Goal: Task Accomplishment & Management: Use online tool/utility

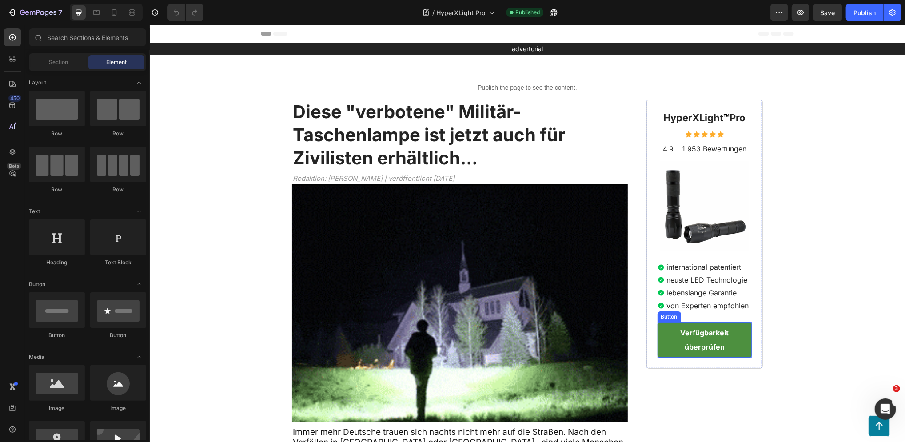
click at [714, 336] on strong "Verfügbarkeit überprüfen" at bounding box center [704, 339] width 48 height 23
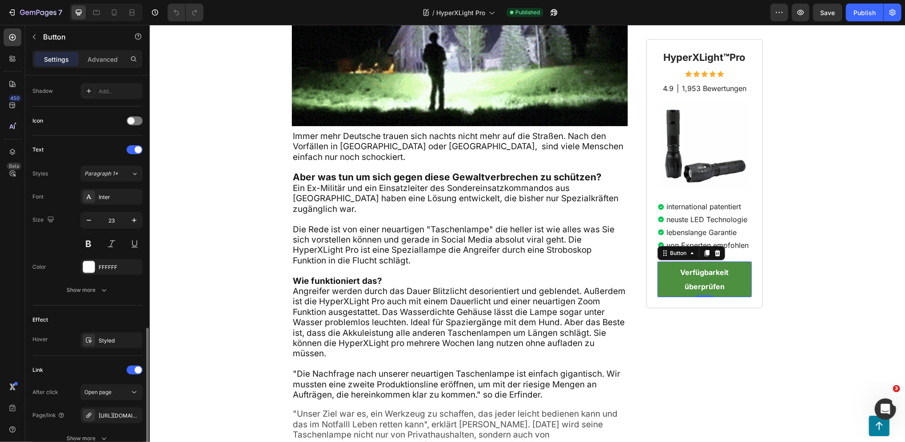
scroll to position [315, 0]
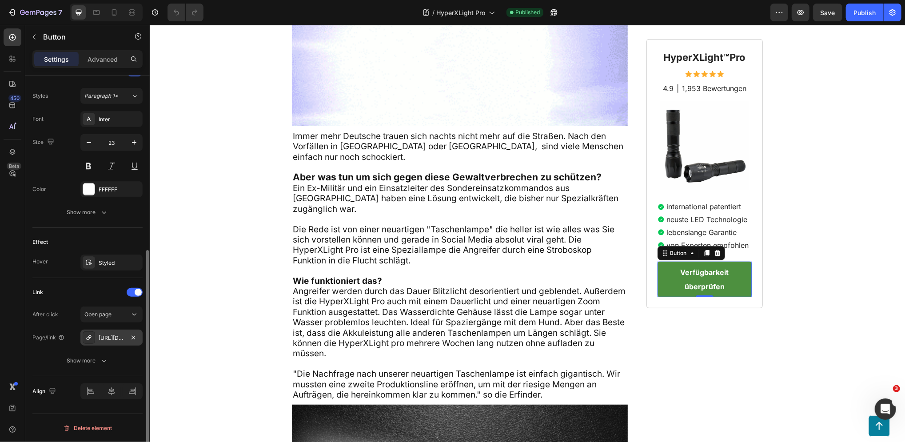
click at [108, 340] on div "https://forschwerk.com/a/gempages?version=v7&shop_id=578863101407920763&theme_p…" at bounding box center [112, 338] width 26 height 8
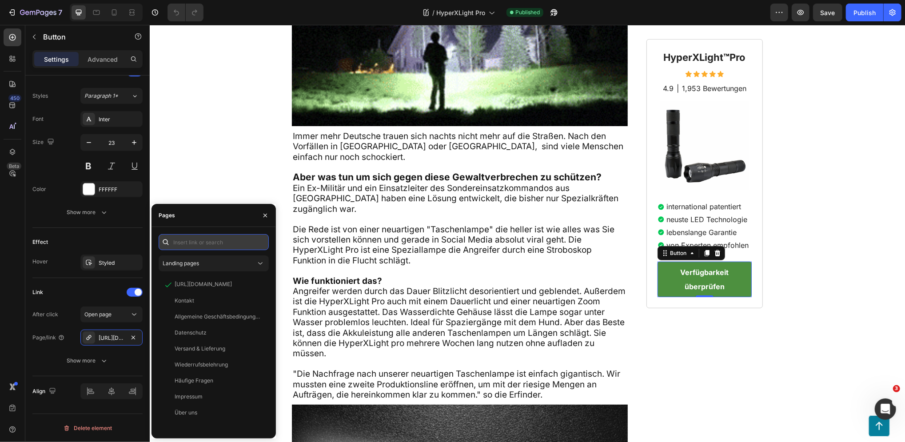
drag, startPoint x: 193, startPoint y: 241, endPoint x: 200, endPoint y: 241, distance: 7.1
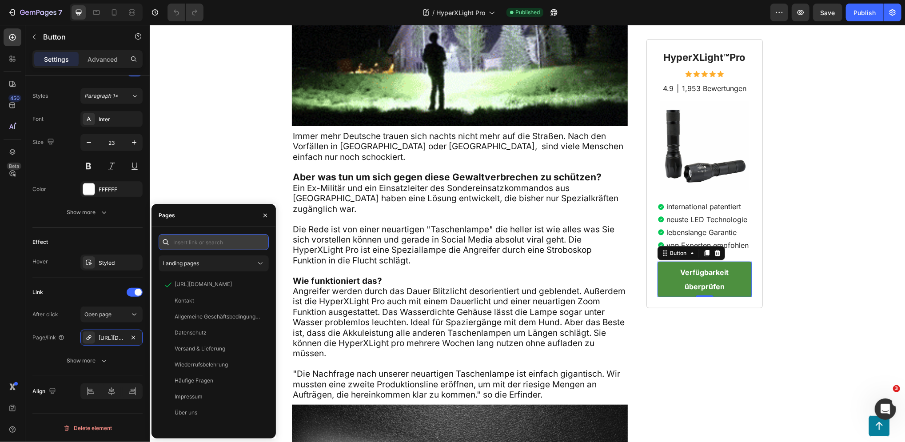
click at [193, 241] on input "text" at bounding box center [214, 242] width 110 height 16
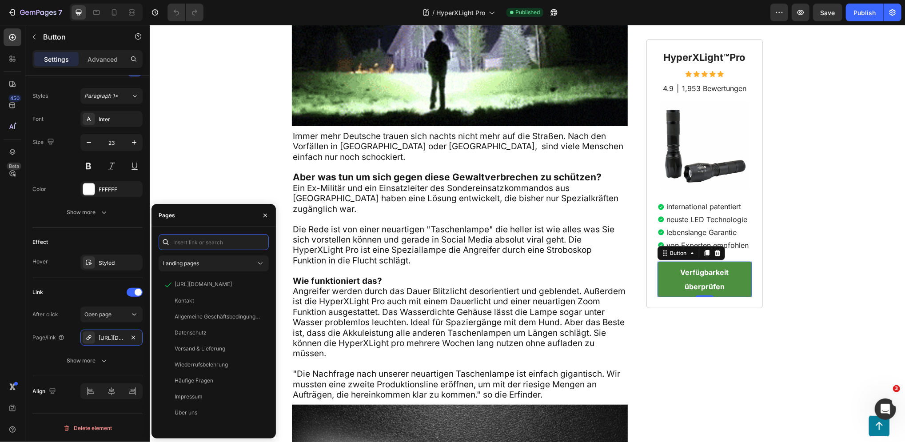
paste input "https://blog.forschwerk.com/click"
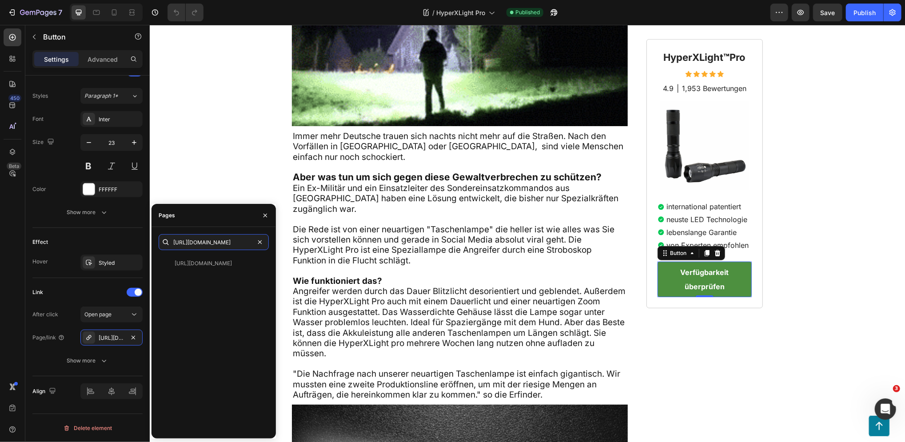
scroll to position [0, 8]
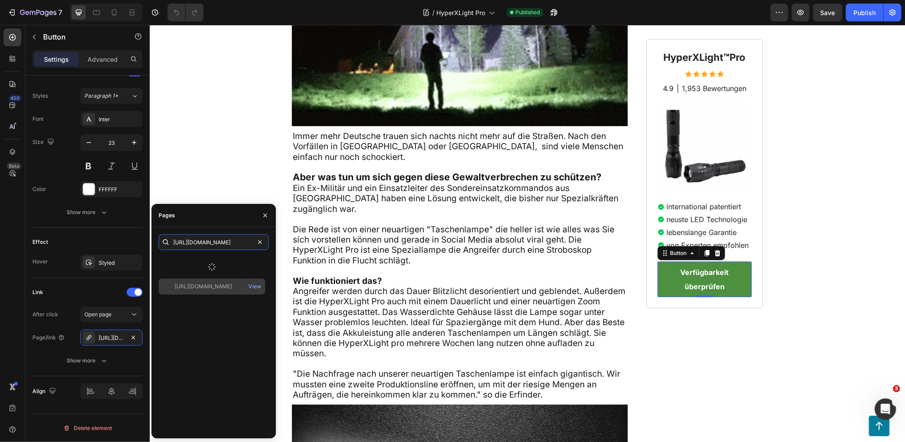
type input "https://blog.forschwerk.com/click"
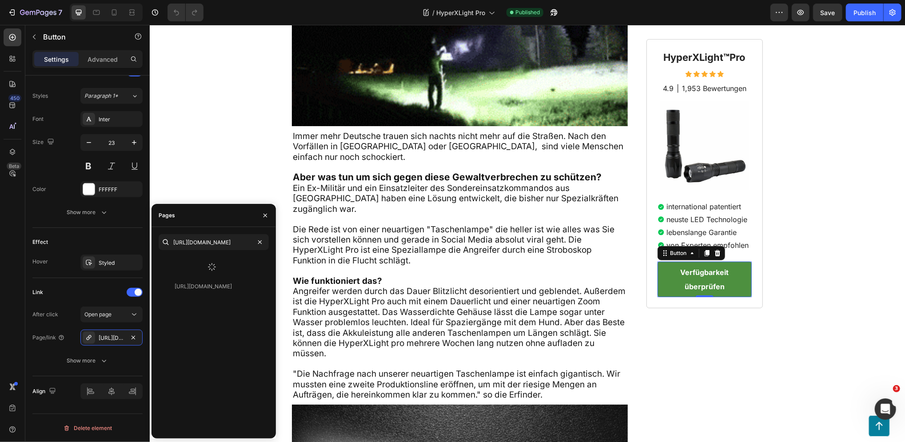
drag, startPoint x: 214, startPoint y: 259, endPoint x: 203, endPoint y: 267, distance: 13.7
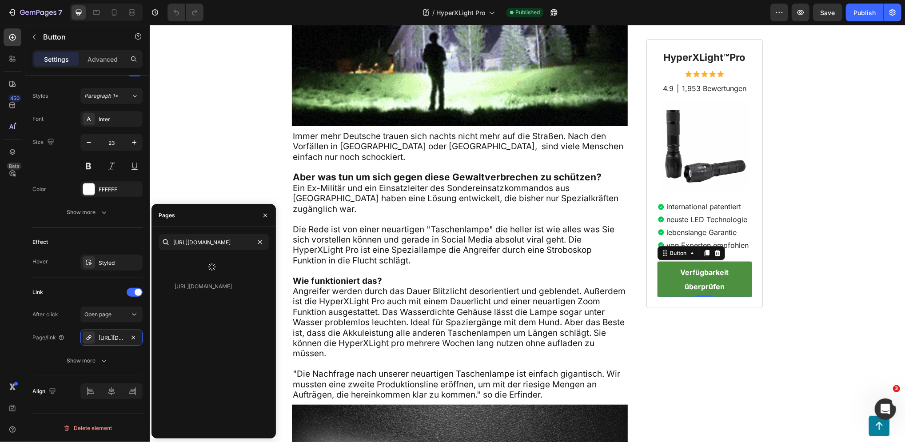
click at [203, 265] on div at bounding box center [212, 266] width 107 height 23
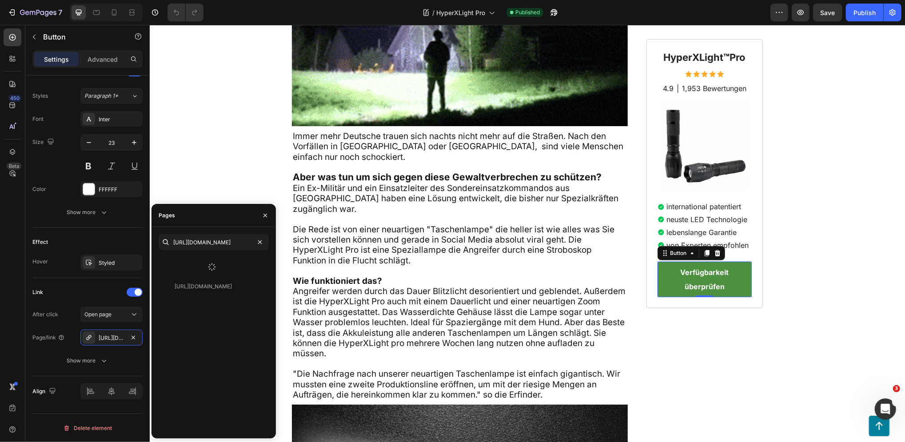
scroll to position [0, 0]
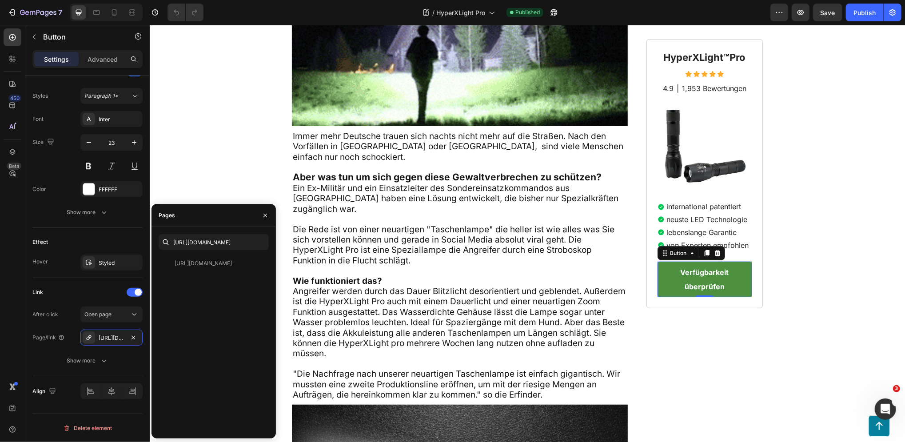
drag, startPoint x: 197, startPoint y: 264, endPoint x: 210, endPoint y: 295, distance: 33.7
click at [198, 264] on div "https://blog.forschwerk.com/click" at bounding box center [203, 263] width 57 height 8
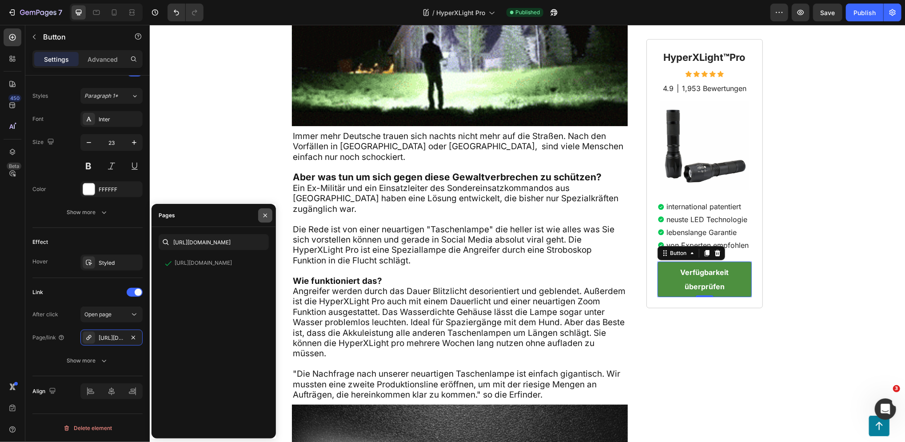
drag, startPoint x: 261, startPoint y: 215, endPoint x: 260, endPoint y: 220, distance: 5.8
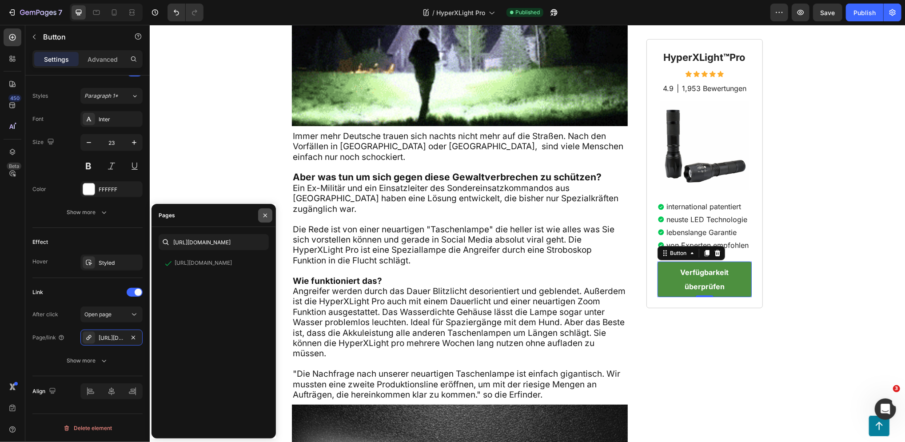
click at [261, 215] on button "button" at bounding box center [265, 215] width 14 height 14
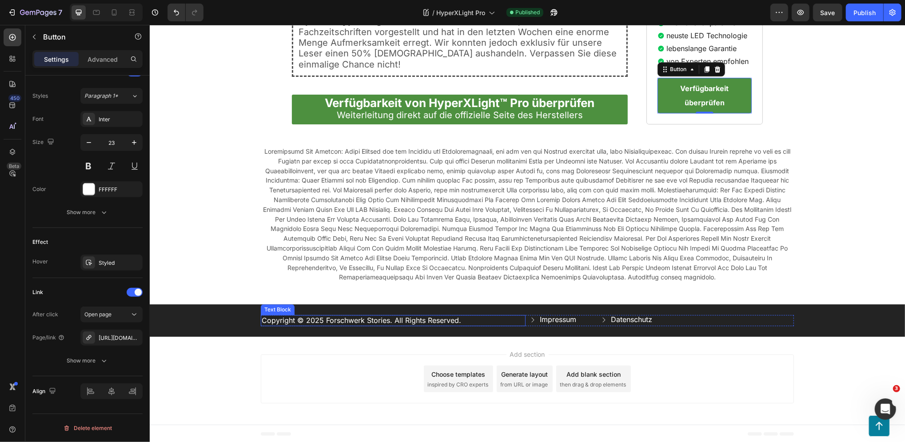
scroll to position [1943, 0]
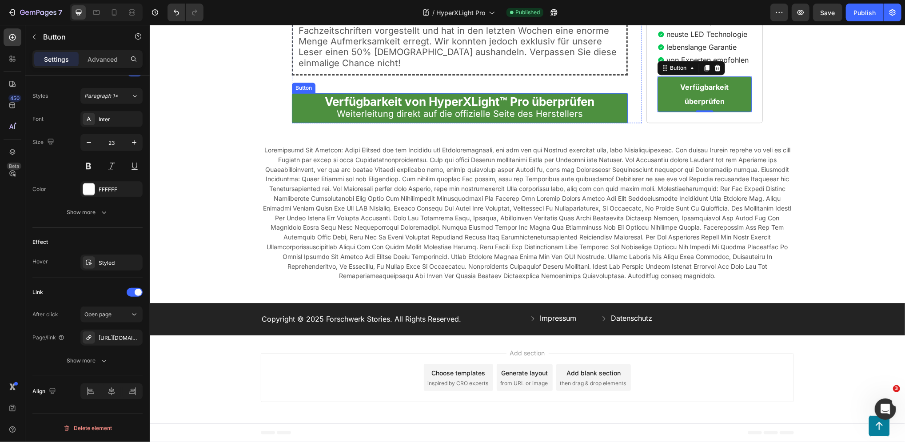
click at [446, 104] on strong "Verfügbarkeit von HyperXLight™ Pro überprüfen" at bounding box center [459, 101] width 270 height 14
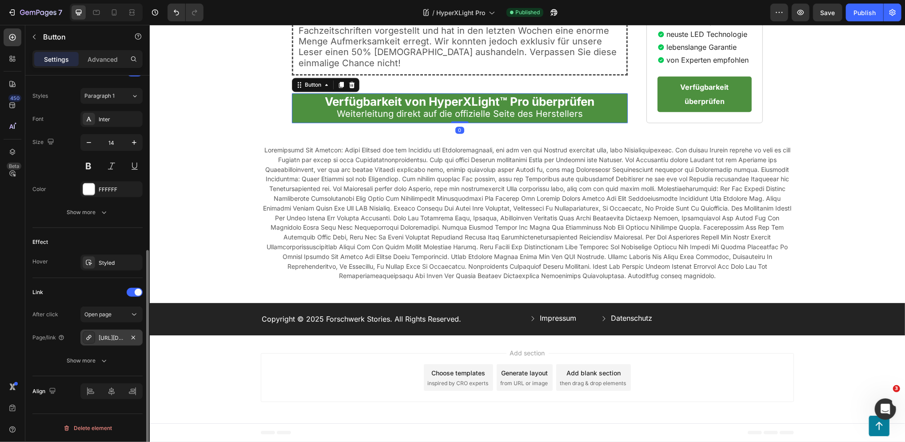
click at [109, 336] on div "https://forschwerk.com/a/gempages?version=v7&shop_id=578863101407920763&theme_p…" at bounding box center [112, 338] width 26 height 8
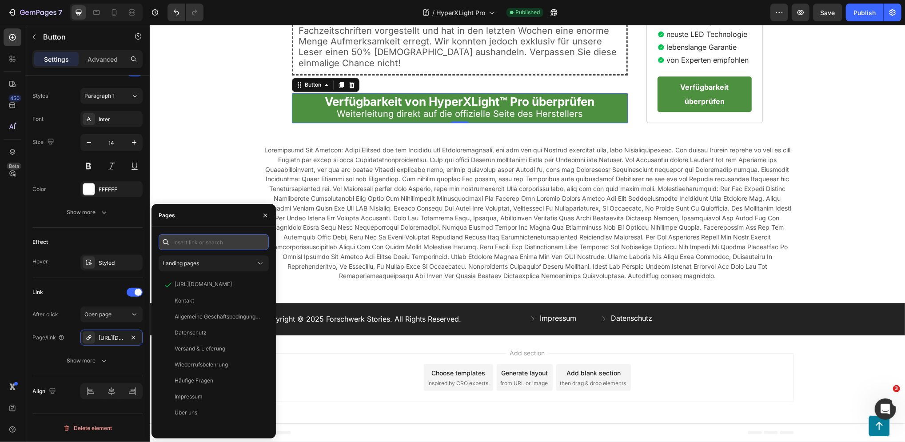
click at [201, 239] on input "text" at bounding box center [214, 242] width 110 height 16
paste input "https://blog.forschwerk.com/click"
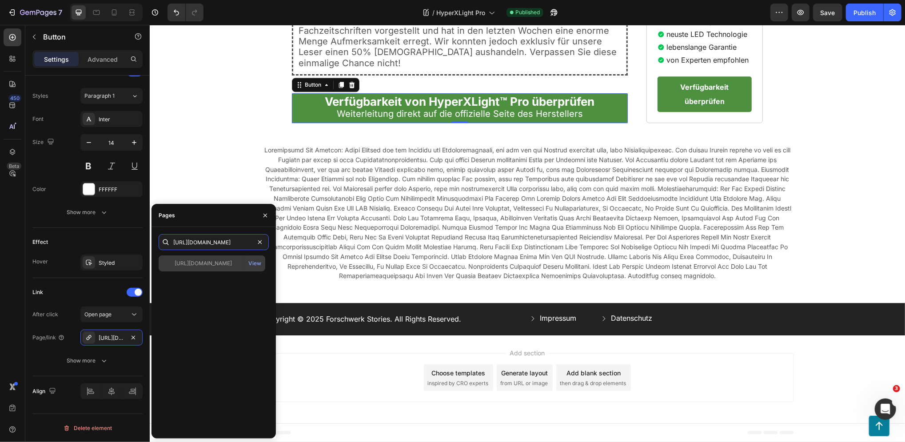
type input "https://blog.forschwerk.com/click"
click at [228, 268] on div "https://blog.forschwerk.com/click View" at bounding box center [212, 263] width 107 height 16
click at [224, 174] on div "Text Block Row" at bounding box center [526, 212] width 737 height 137
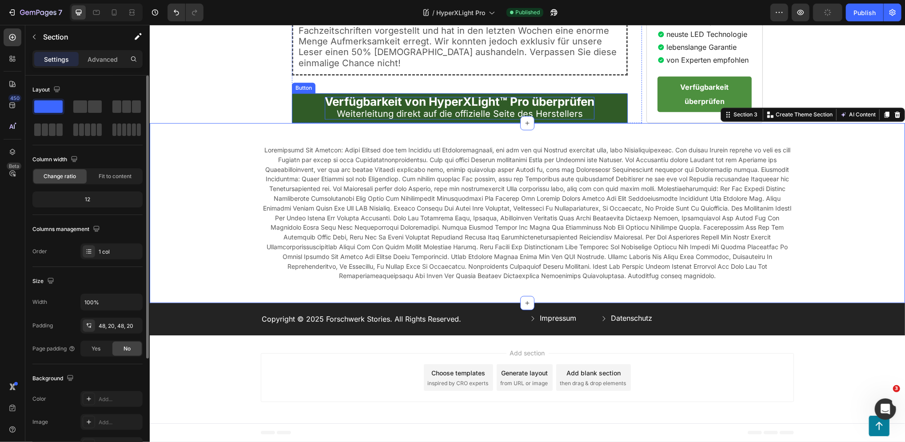
click at [486, 106] on strong "Verfügbarkeit von HyperXLight™ Pro überprüfen" at bounding box center [459, 101] width 270 height 14
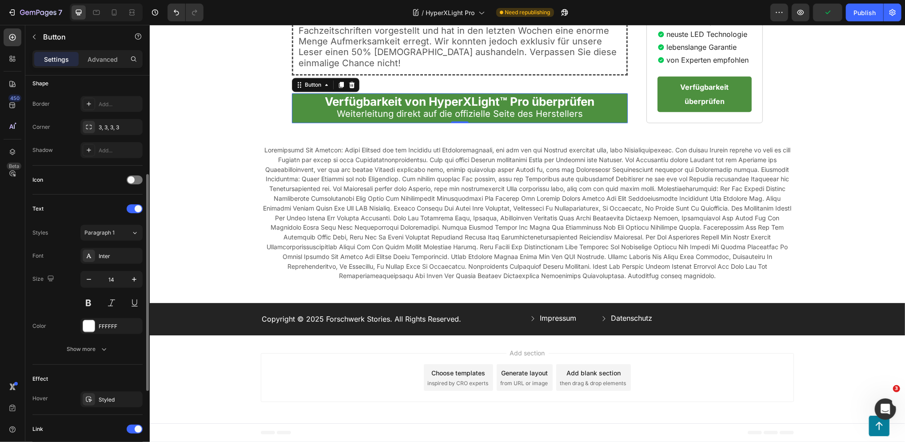
scroll to position [296, 0]
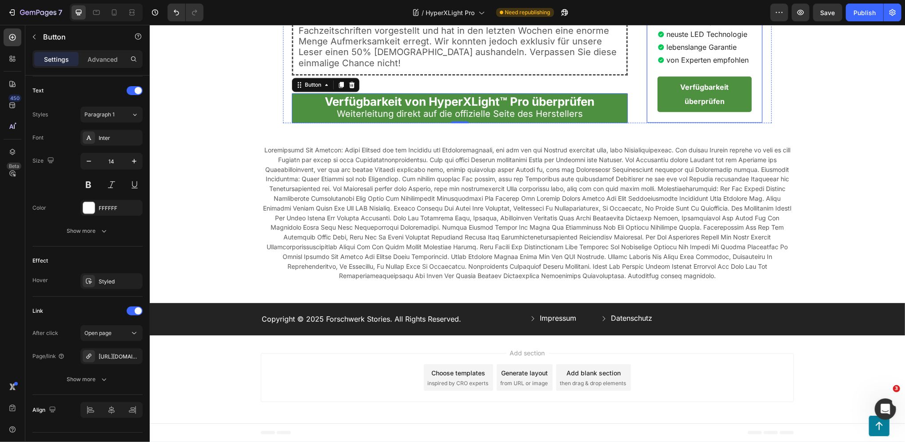
click at [720, 89] on strong "Verfügbarkeit überprüfen" at bounding box center [704, 93] width 48 height 23
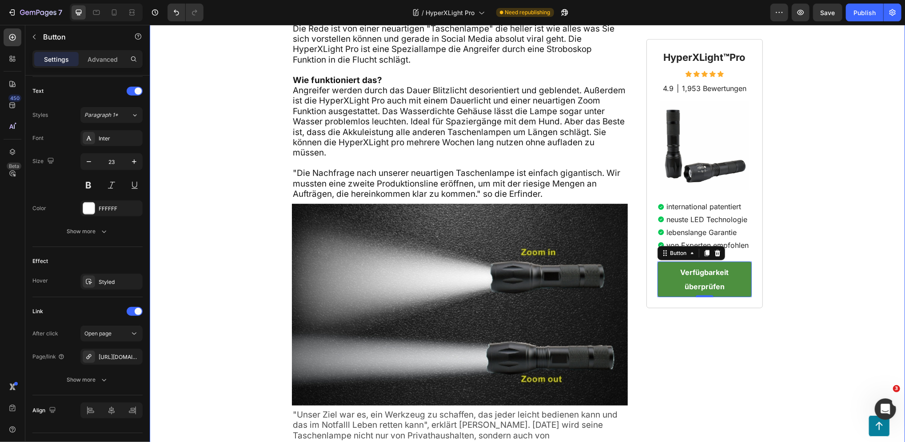
scroll to position [343, 0]
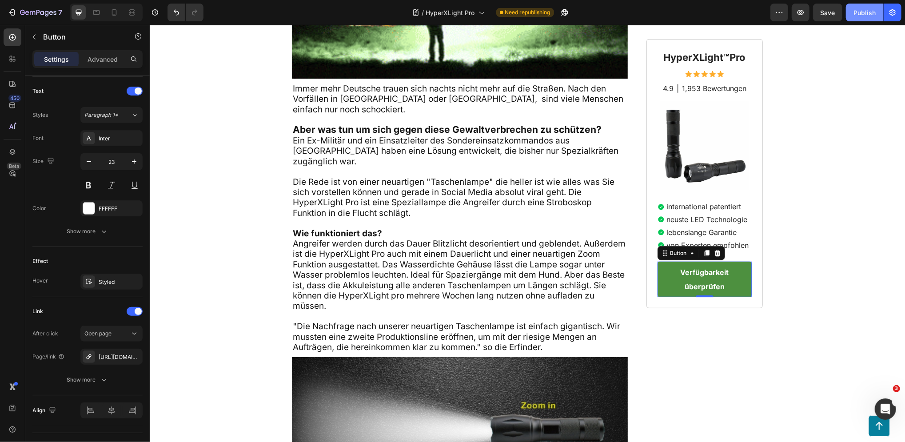
drag, startPoint x: 858, startPoint y: 16, endPoint x: 693, endPoint y: 31, distance: 165.5
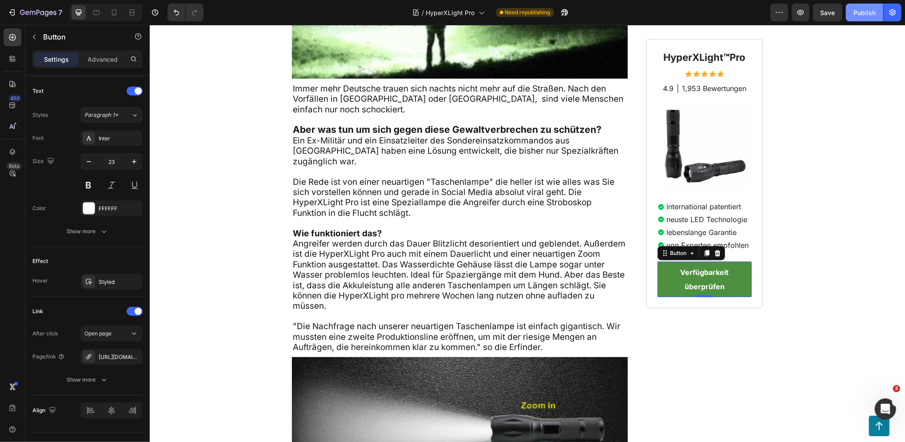
click at [858, 15] on div "Publish" at bounding box center [864, 12] width 22 height 9
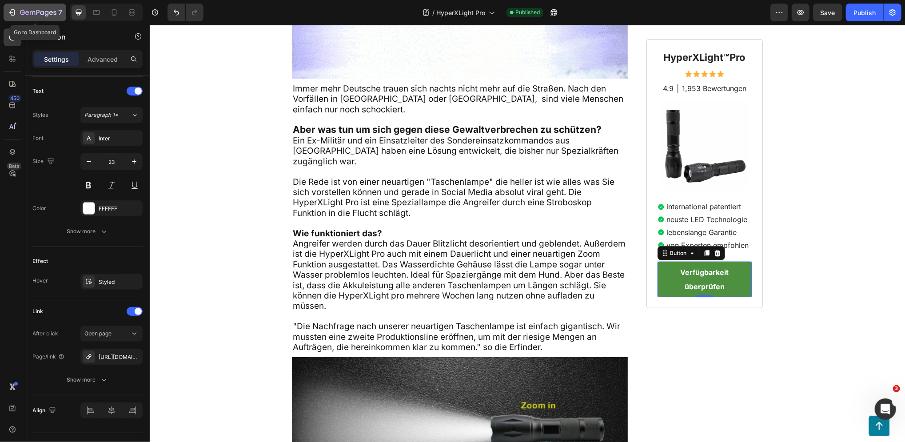
click at [30, 12] on icon "button" at bounding box center [32, 13] width 5 height 4
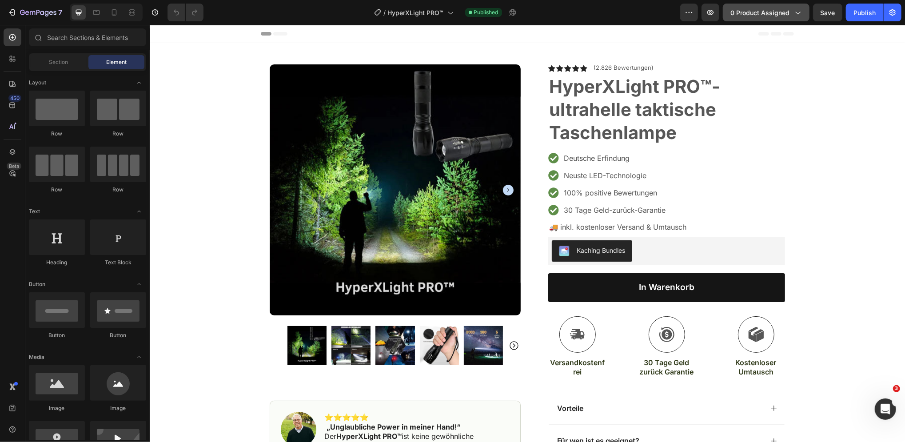
click at [765, 9] on span "0 product assigned" at bounding box center [759, 12] width 59 height 9
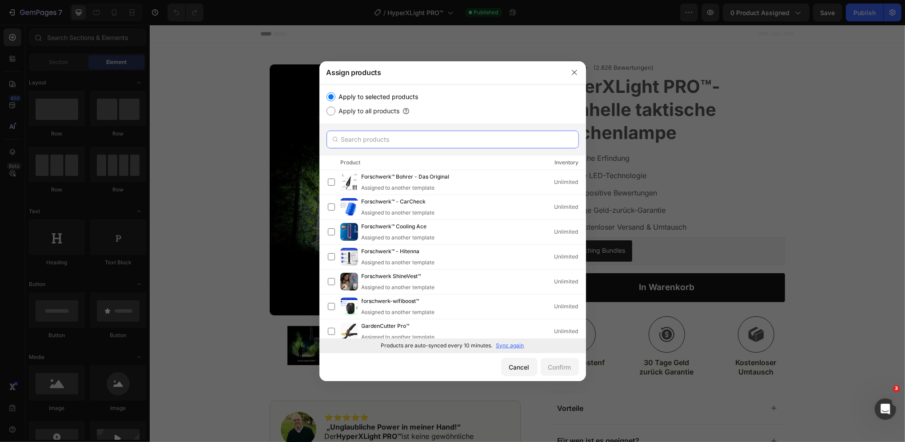
click at [418, 138] on input "text" at bounding box center [453, 140] width 252 height 18
type input "light"
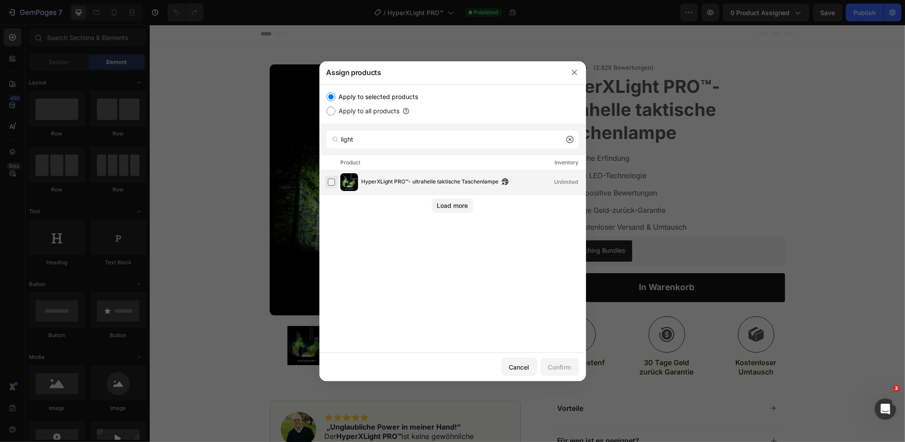
click at [332, 182] on label at bounding box center [331, 182] width 7 height 7
click at [562, 366] on div "Confirm" at bounding box center [559, 366] width 23 height 9
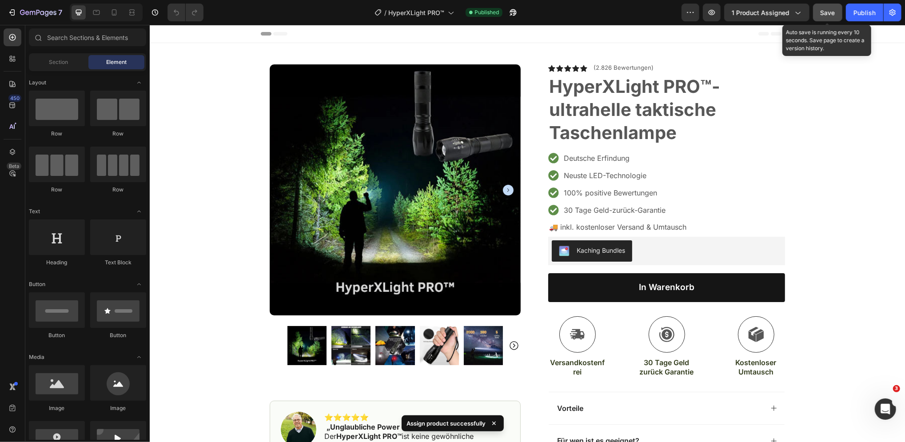
click at [827, 11] on span "Save" at bounding box center [828, 13] width 15 height 8
click at [832, 13] on span "Save" at bounding box center [828, 13] width 15 height 8
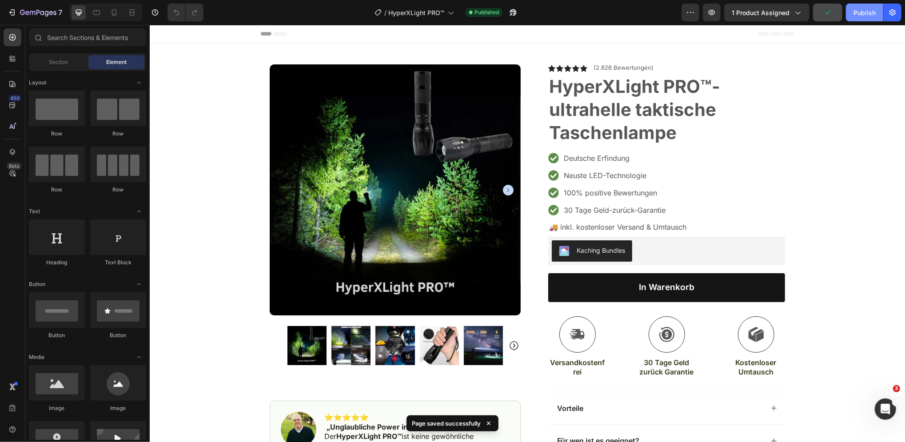
click at [858, 8] on div "Publish" at bounding box center [864, 12] width 22 height 9
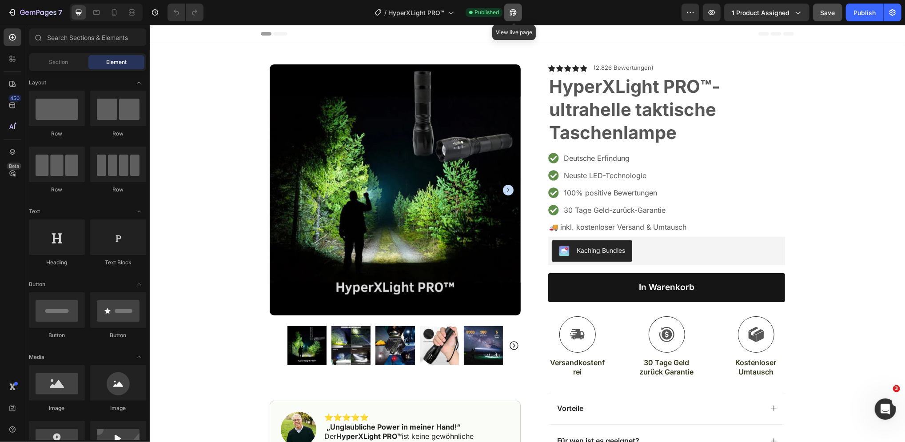
click at [512, 13] on icon "button" at bounding box center [511, 14] width 2 height 2
click at [894, 12] on icon "button" at bounding box center [892, 12] width 9 height 9
click at [893, 12] on icon "button" at bounding box center [892, 12] width 9 height 9
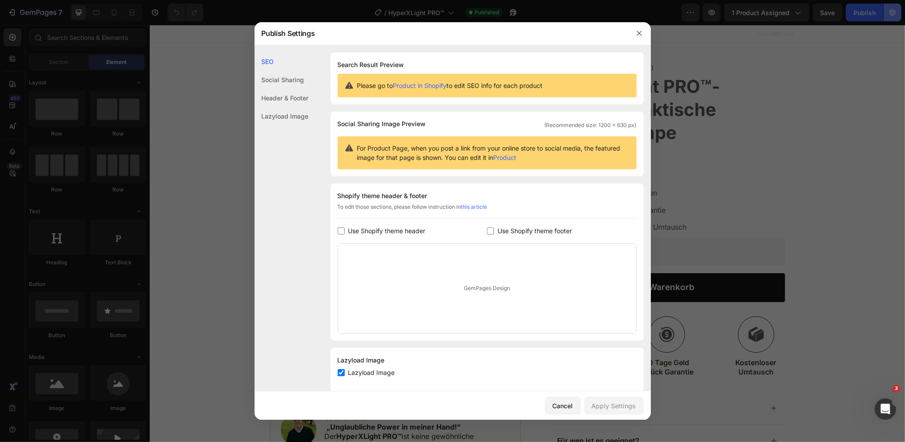
click at [891, 12] on div at bounding box center [452, 221] width 905 height 442
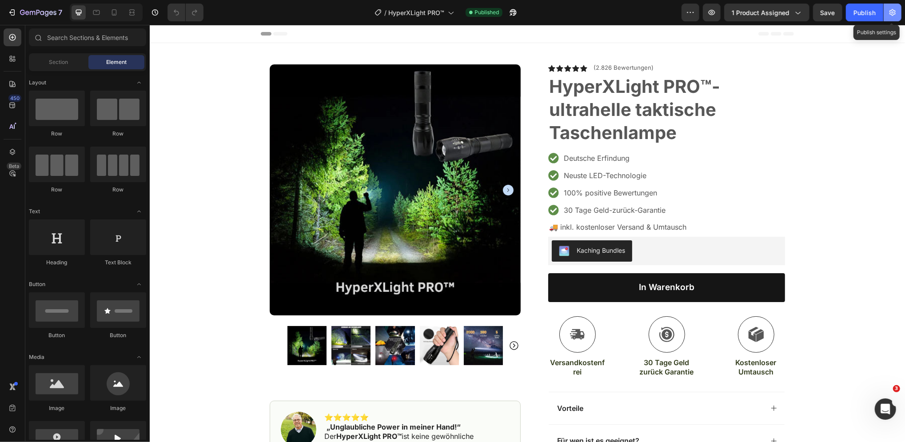
click at [891, 12] on icon "button" at bounding box center [892, 12] width 9 height 9
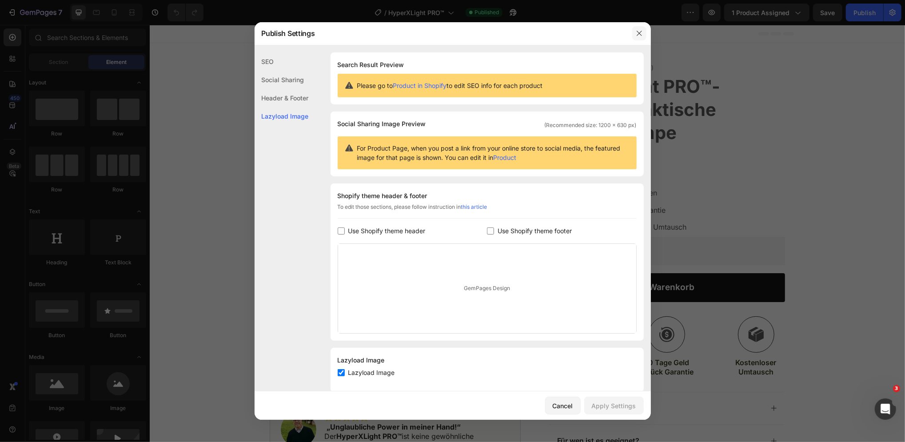
click at [642, 31] on icon "button" at bounding box center [639, 33] width 7 height 7
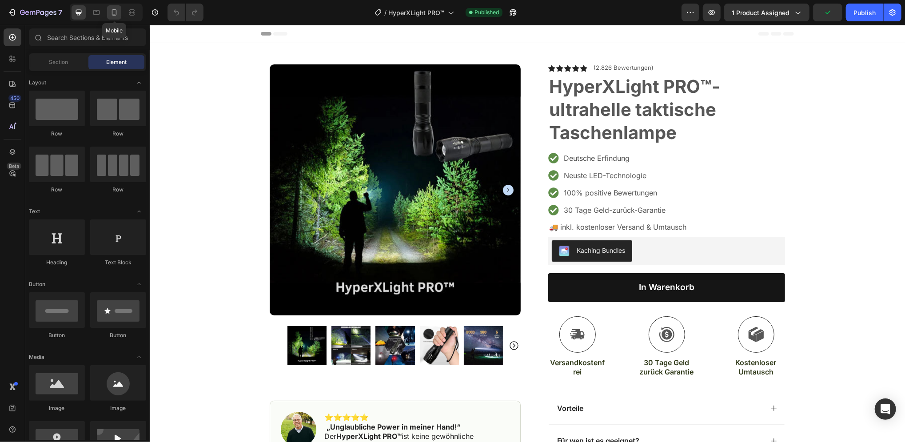
click at [111, 13] on icon at bounding box center [114, 12] width 9 height 9
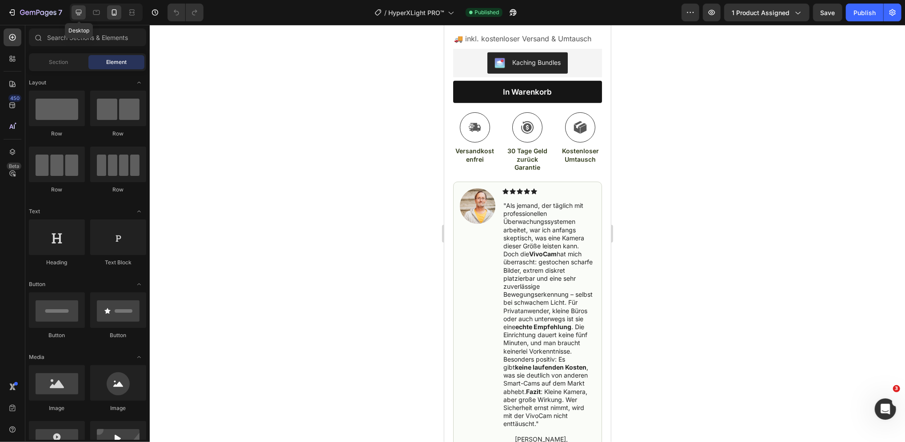
click at [81, 13] on icon at bounding box center [79, 13] width 6 height 6
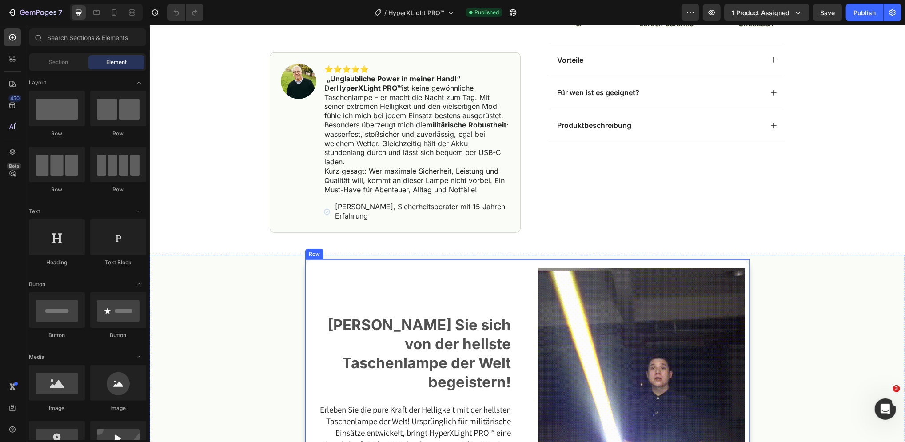
scroll to position [278, 0]
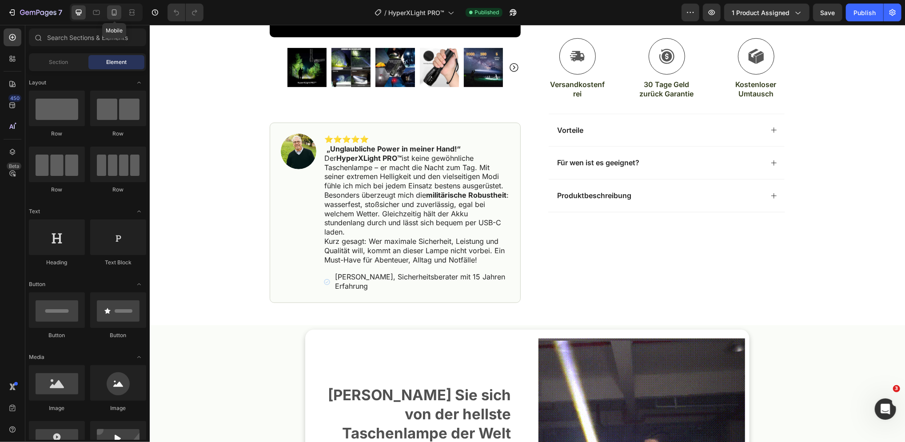
click at [110, 12] on icon at bounding box center [114, 12] width 9 height 9
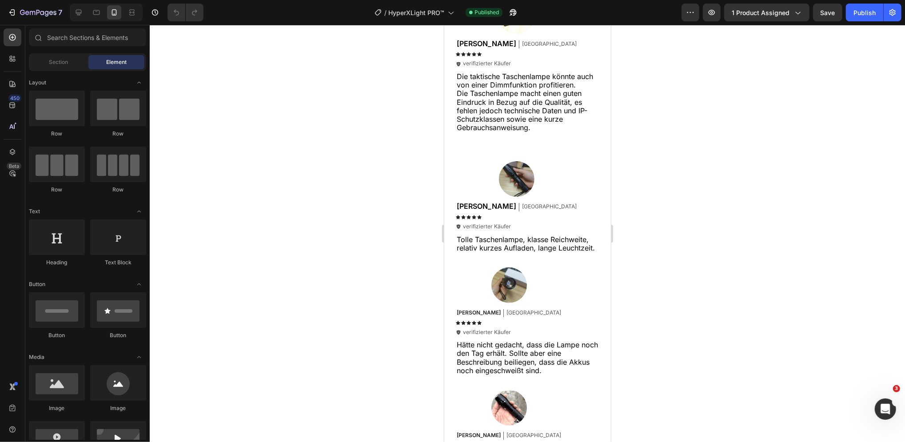
scroll to position [3092, 0]
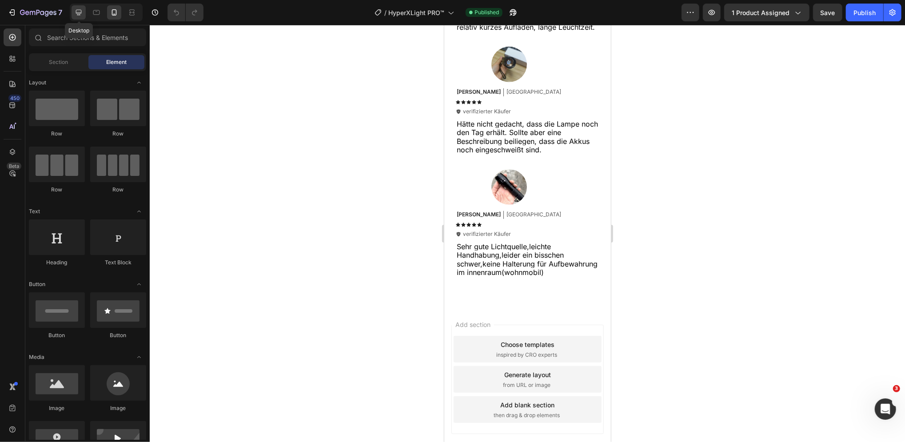
click at [80, 15] on icon at bounding box center [79, 13] width 6 height 6
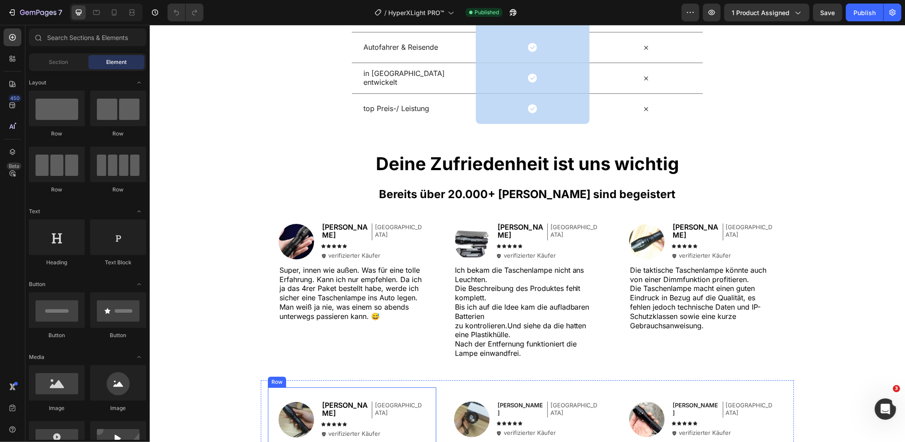
scroll to position [2166, 0]
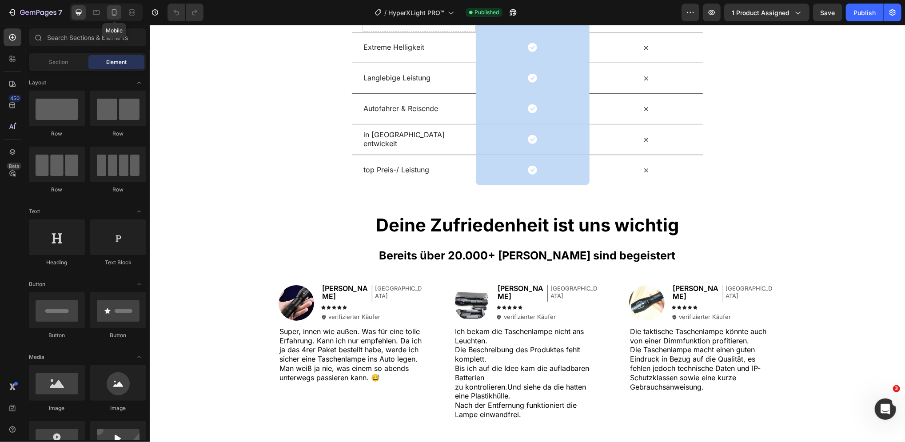
click at [112, 14] on icon at bounding box center [114, 12] width 9 height 9
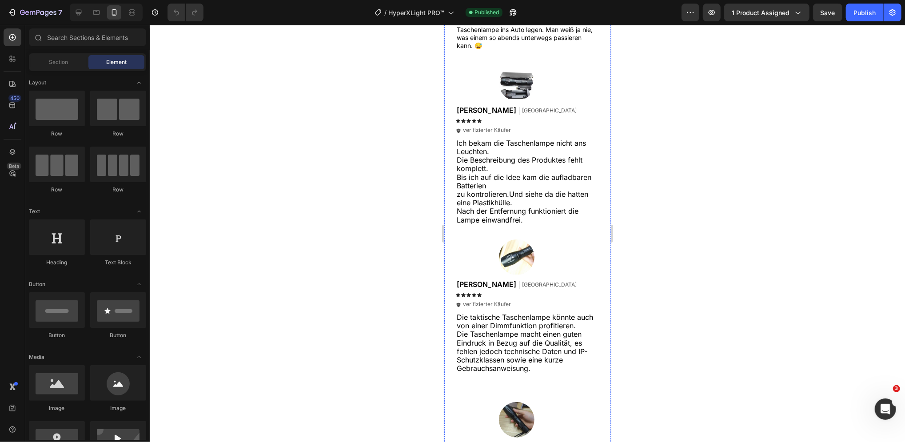
scroll to position [2640, 0]
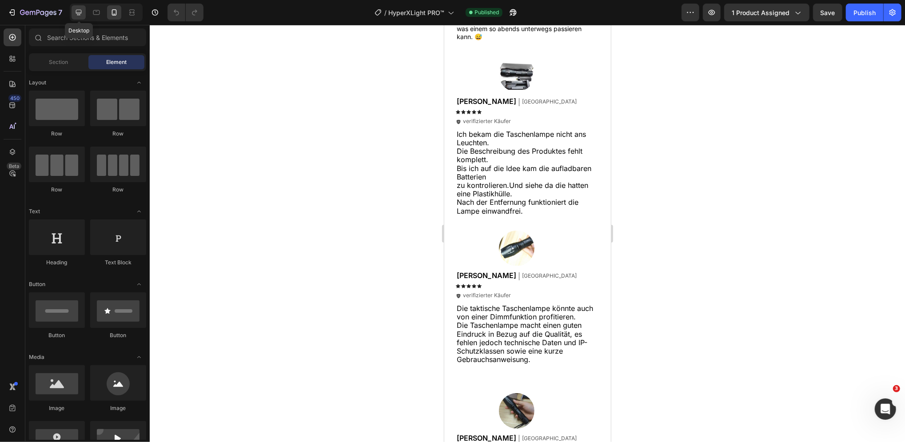
click at [79, 10] on icon at bounding box center [79, 13] width 6 height 6
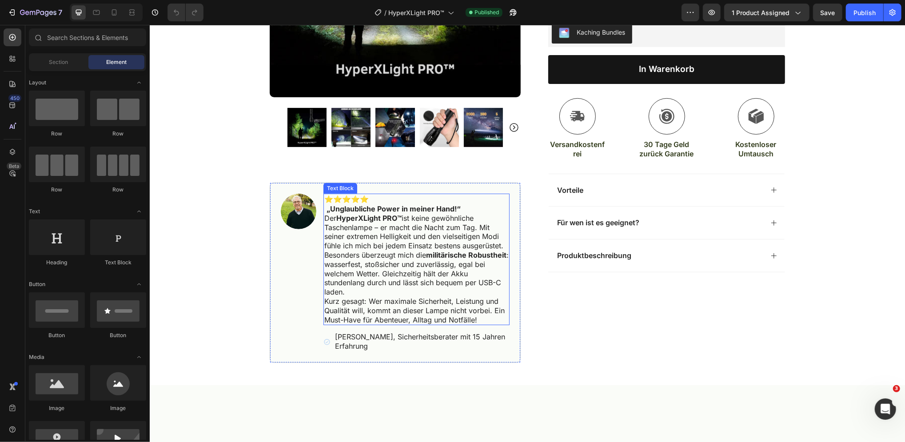
scroll to position [279, 0]
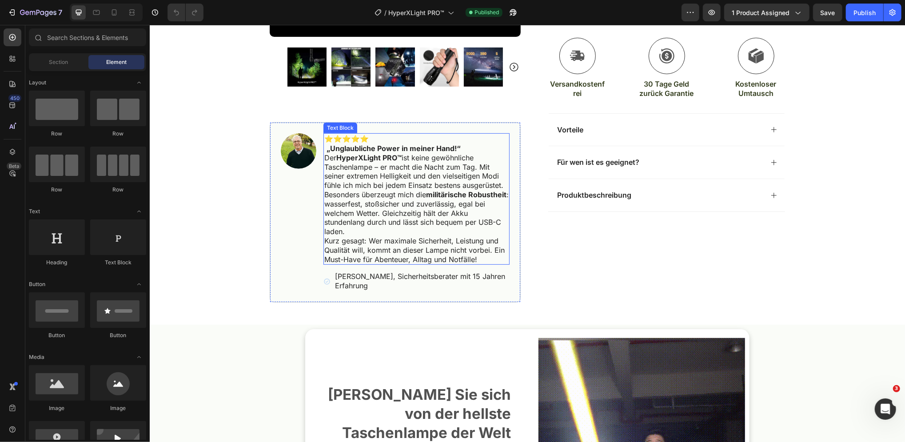
click at [397, 217] on span "Besonders überzeugt mich die militärische Robustheit : wasserfest, stoßsicher u…" at bounding box center [416, 213] width 184 height 46
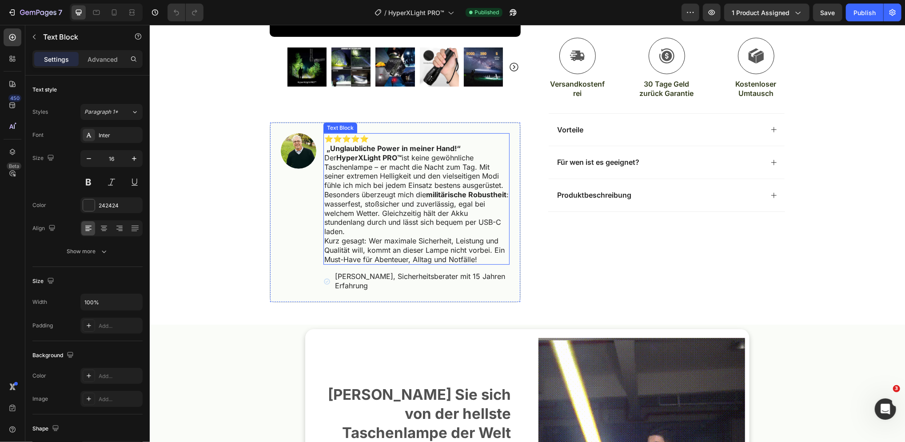
click at [397, 217] on span "Besonders überzeugt mich die militärische Robustheit : wasserfest, stoßsicher u…" at bounding box center [416, 213] width 184 height 46
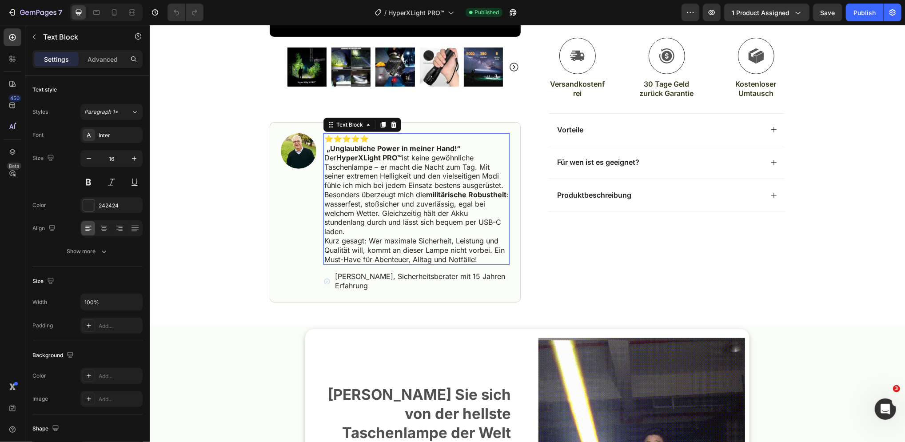
click at [397, 217] on span "Besonders überzeugt mich die militärische Robustheit : wasserfest, stoßsicher u…" at bounding box center [416, 213] width 184 height 46
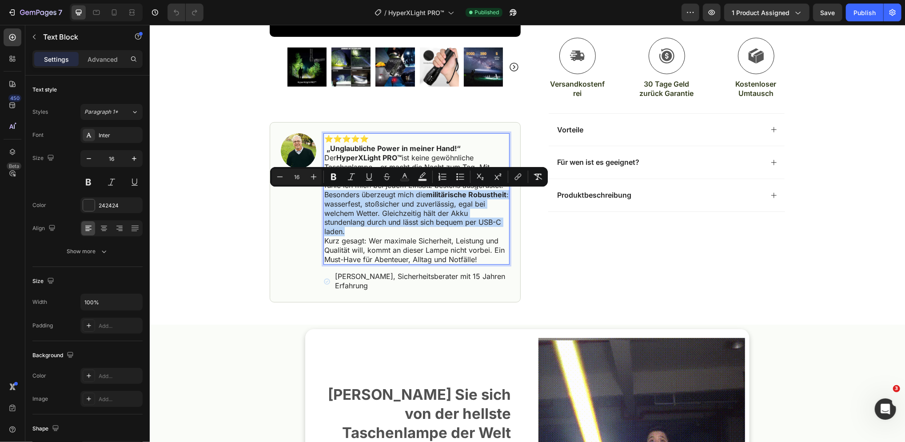
click at [389, 211] on span "Besonders überzeugt mich die militärische Robustheit : wasserfest, stoßsicher u…" at bounding box center [416, 213] width 184 height 46
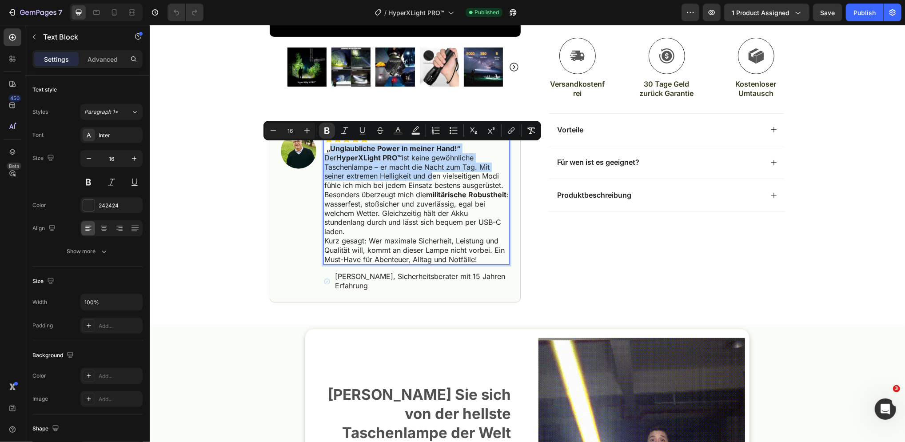
drag, startPoint x: 325, startPoint y: 149, endPoint x: 423, endPoint y: 180, distance: 103.0
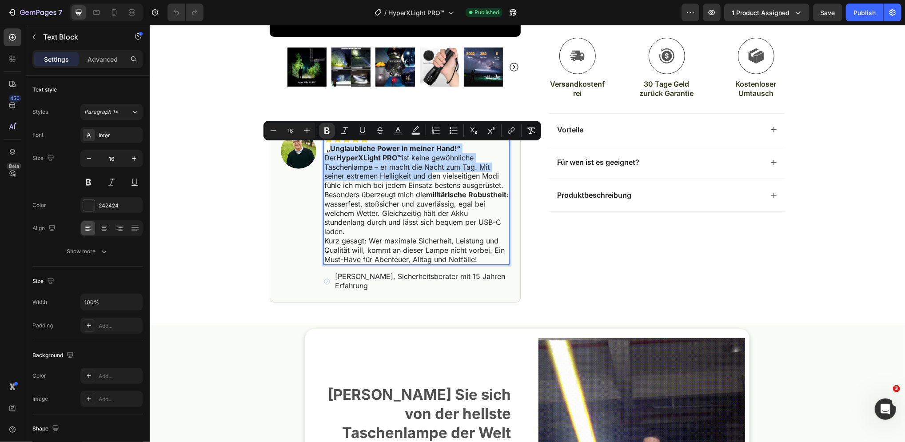
click at [423, 180] on div "⭐⭐⭐⭐⭐ „Unglaubliche Power in meiner Hand!“ Der HyperXLight PRO™ ist keine gewöh…" at bounding box center [416, 198] width 186 height 131
click at [343, 157] on strong "HyperXLight PRO™" at bounding box center [368, 157] width 65 height 9
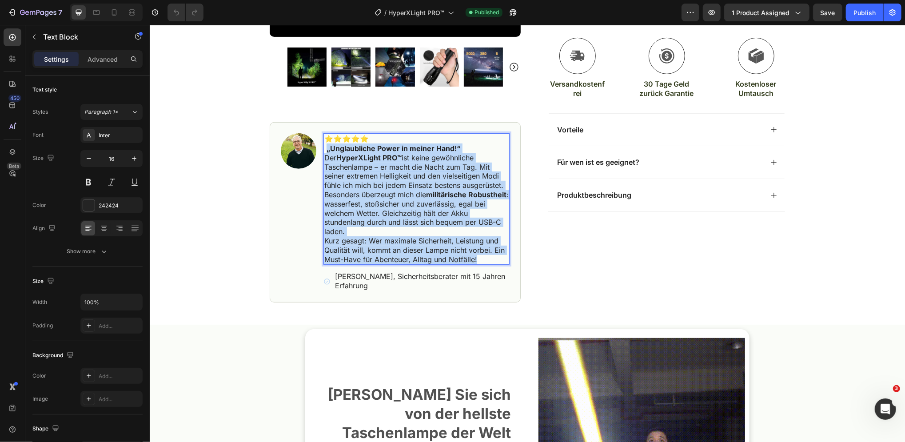
drag, startPoint x: 321, startPoint y: 148, endPoint x: 480, endPoint y: 260, distance: 194.5
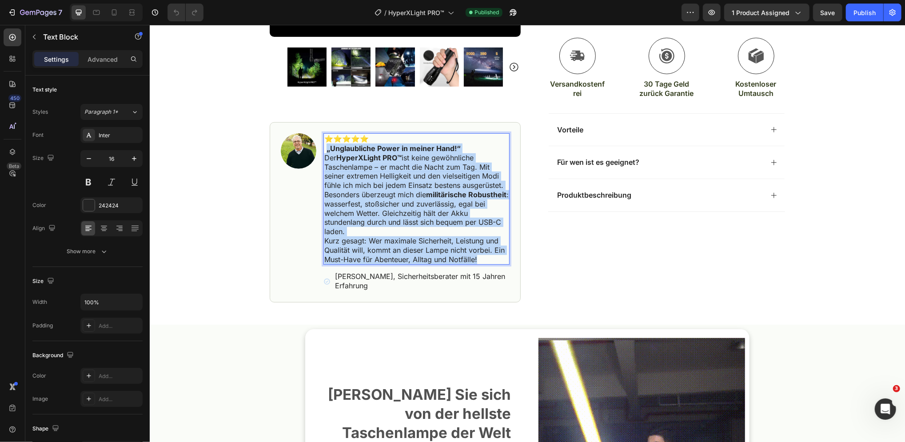
click at [480, 260] on div "⭐⭐⭐⭐⭐ „Unglaubliche Power in meiner Hand!“ Der HyperXLight PRO™ ist keine gewöh…" at bounding box center [416, 198] width 186 height 131
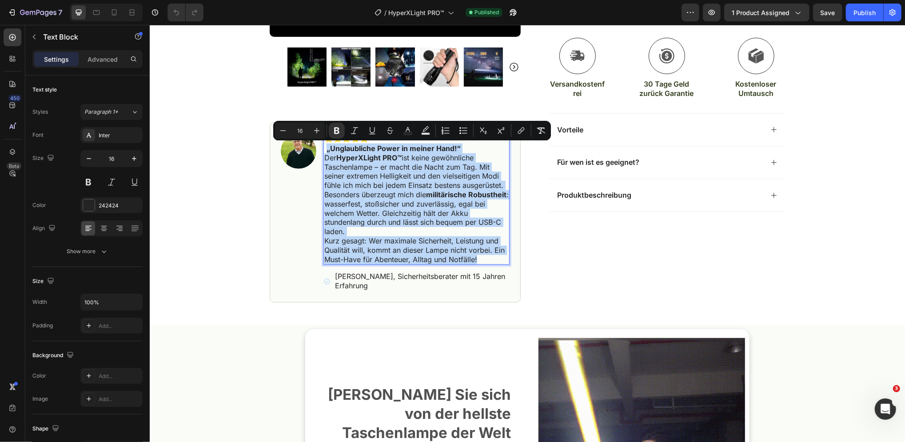
copy div "„Unglaubliche Power in meiner Hand!“ Der HyperXLight PRO™ ist keine gewöhnliche…"
click at [481, 260] on p "Kurz gesagt: Wer maximale Sicherheit, Leistung und Qualität will, kommt an dies…" at bounding box center [416, 250] width 184 height 28
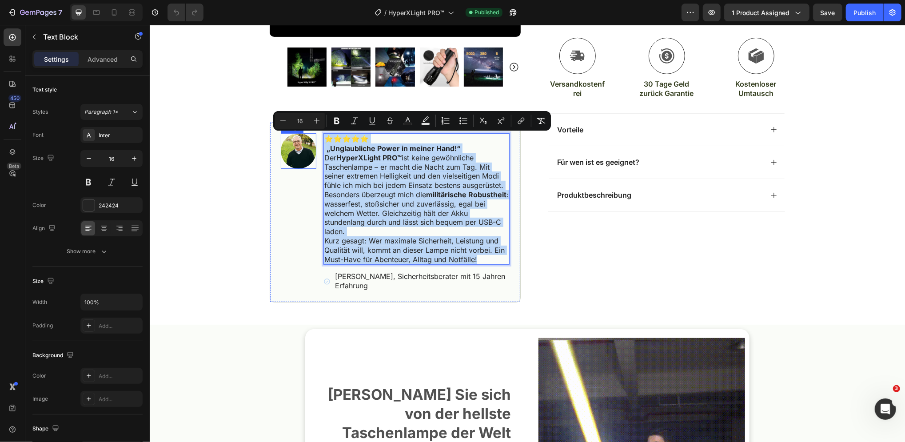
drag, startPoint x: 486, startPoint y: 261, endPoint x: 302, endPoint y: 140, distance: 220.4
click at [302, 140] on div "Image ⭐⭐⭐⭐⭐ „Unglaubliche Power in meiner Hand!“ Der HyperXLight PRO™ ist keine…" at bounding box center [394, 212] width 251 height 180
copy div "⭐⭐⭐⭐⭐ „Unglaubliche Power in meiner Hand!“ Der HyperXLight PRO™ ist keine gewöh…"
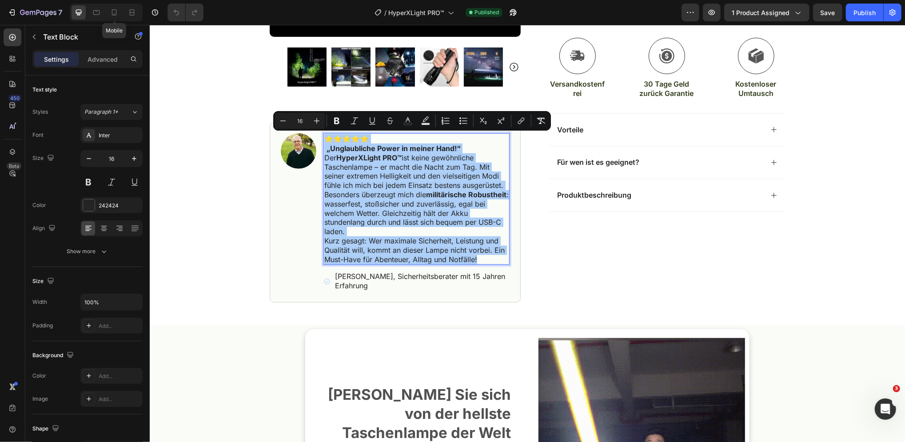
drag, startPoint x: 113, startPoint y: 14, endPoint x: 207, endPoint y: 68, distance: 108.2
click at [113, 14] on icon at bounding box center [114, 12] width 9 height 9
type input "14"
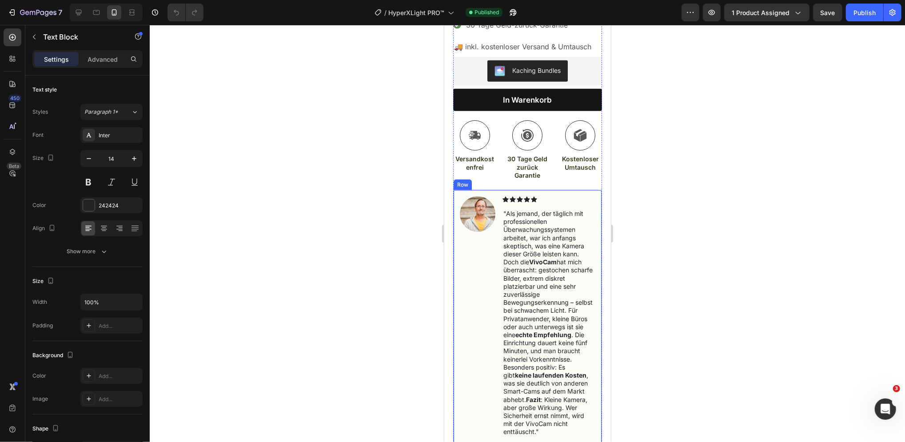
scroll to position [366, 0]
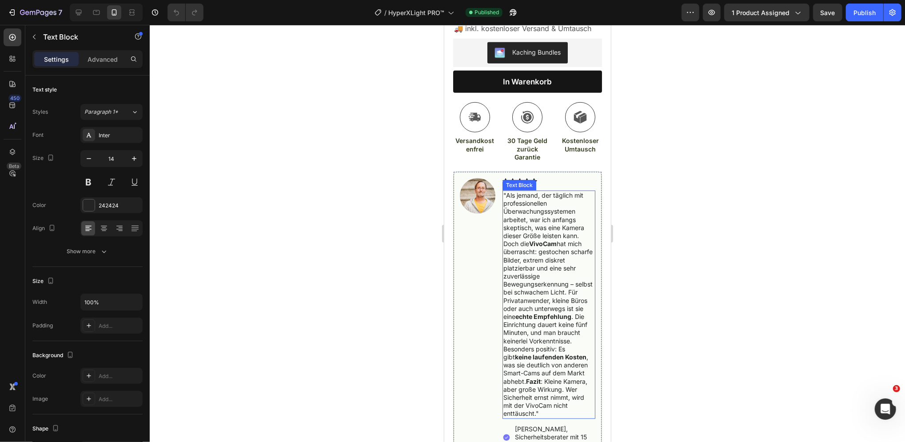
click at [542, 232] on p ""Als jemand, der täglich mit professionellen Überwachungssystemen arbeitet, war…" at bounding box center [548, 304] width 91 height 227
click at [541, 227] on p ""Als jemand, der täglich mit professionellen Überwachungssystemen arbeitet, war…" at bounding box center [548, 304] width 91 height 227
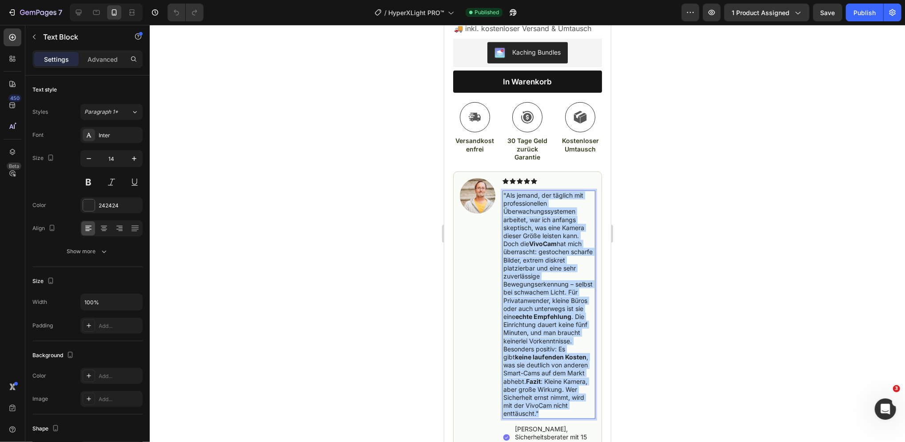
click at [541, 227] on p ""Als jemand, der täglich mit professionellen Überwachungssystemen arbeitet, war…" at bounding box center [548, 304] width 91 height 227
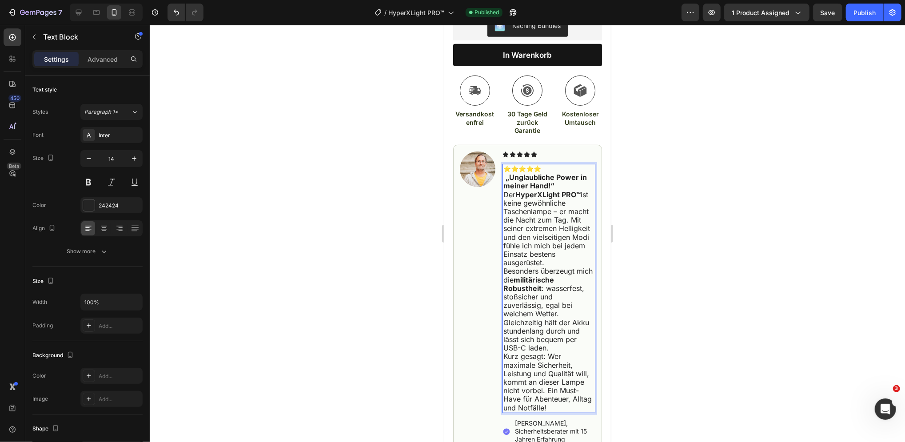
scroll to position [393, 0]
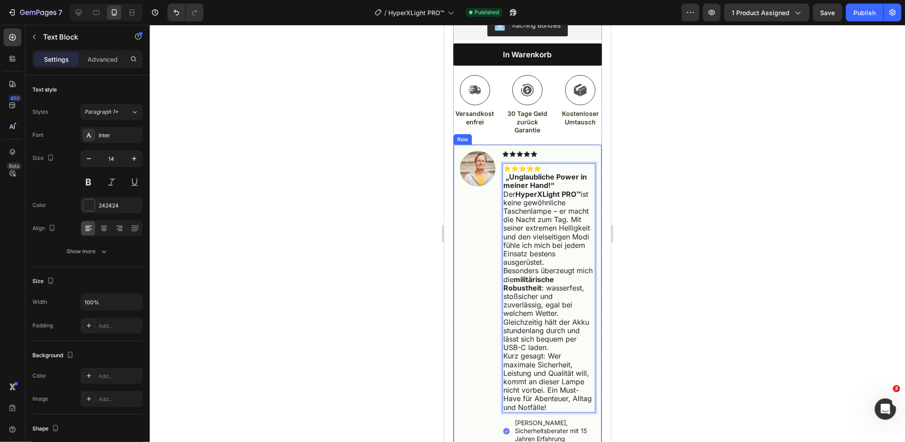
click at [525, 156] on icon at bounding box center [526, 154] width 6 height 6
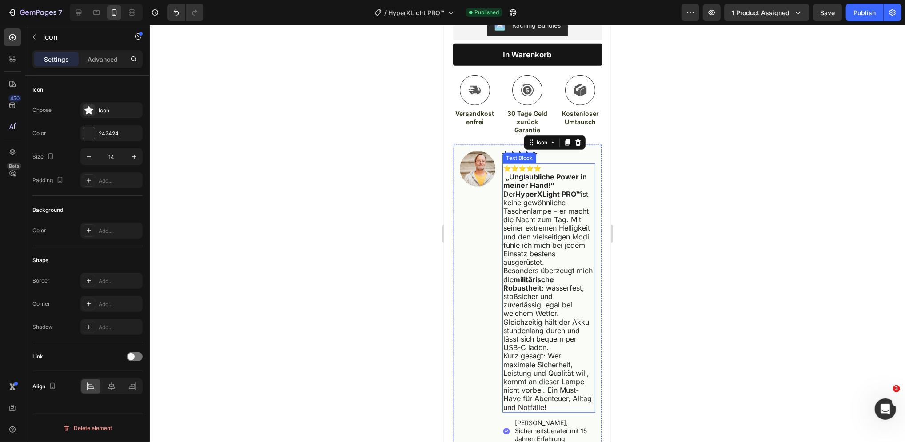
click at [526, 171] on p "⭐⭐⭐⭐⭐" at bounding box center [548, 168] width 91 height 8
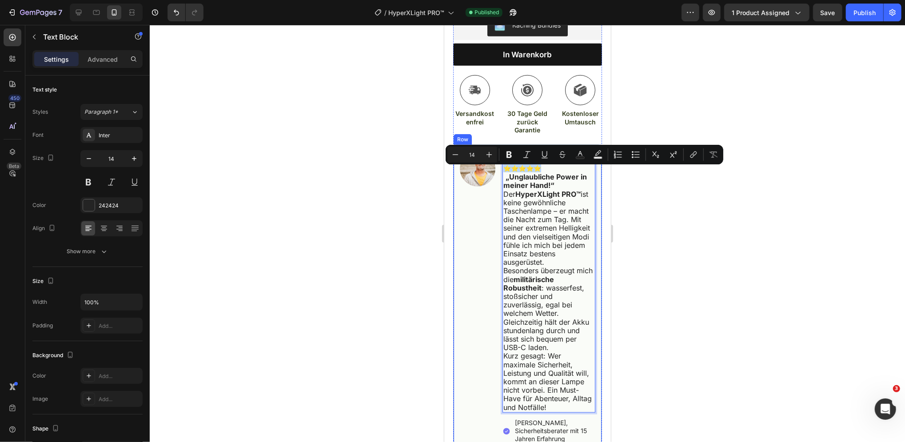
drag, startPoint x: 555, startPoint y: 173, endPoint x: 501, endPoint y: 173, distance: 53.8
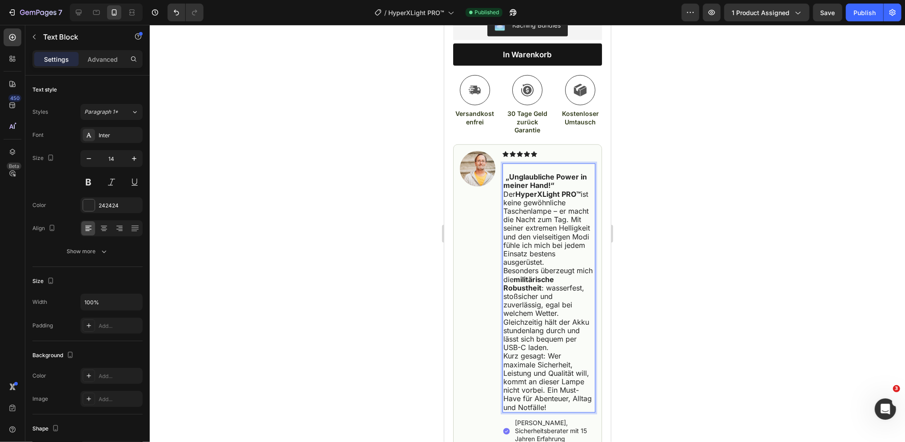
click at [506, 181] on strong "„Unglaubliche Power in meiner Hand!“" at bounding box center [545, 180] width 84 height 17
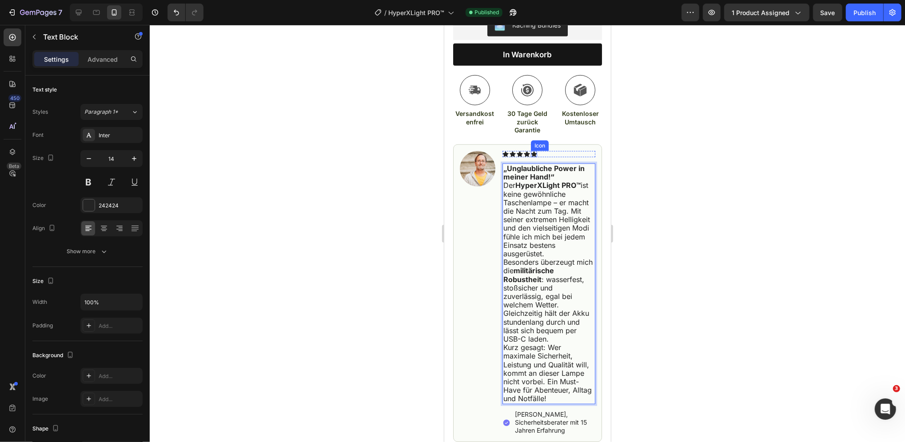
click at [529, 155] on icon at bounding box center [526, 154] width 6 height 6
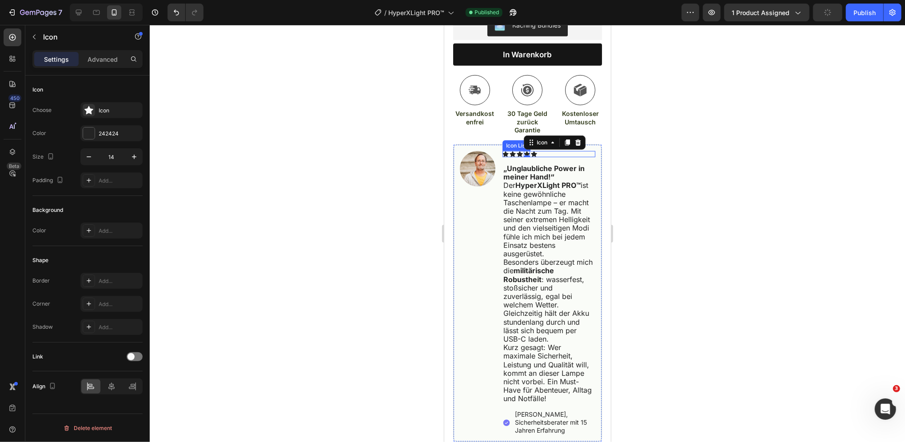
click at [540, 157] on div "Icon Icon Icon Icon 0 Icon" at bounding box center [548, 154] width 93 height 6
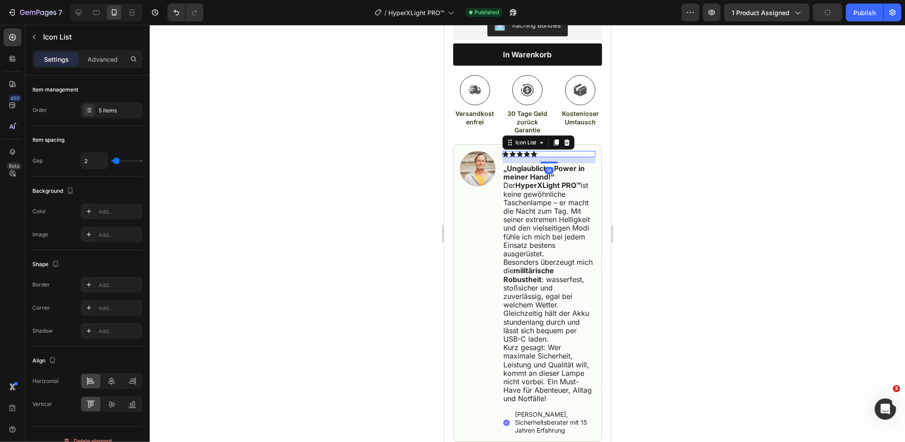
click at [545, 157] on div "Icon Icon Icon Icon Icon" at bounding box center [548, 154] width 93 height 6
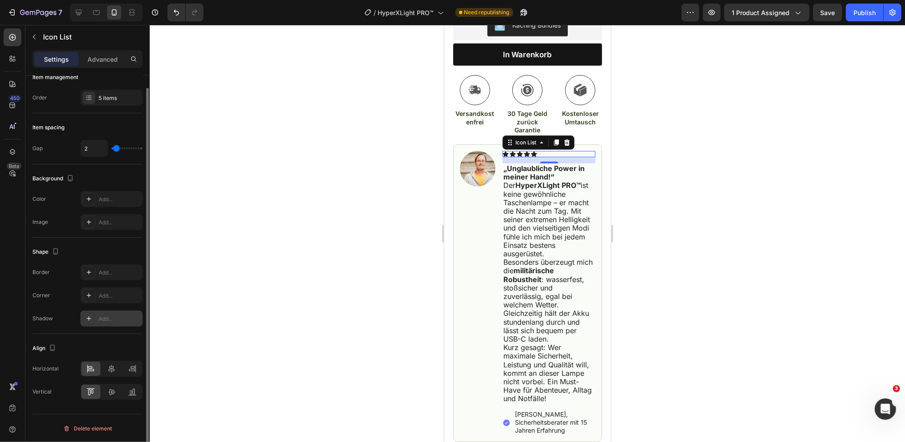
scroll to position [0, 0]
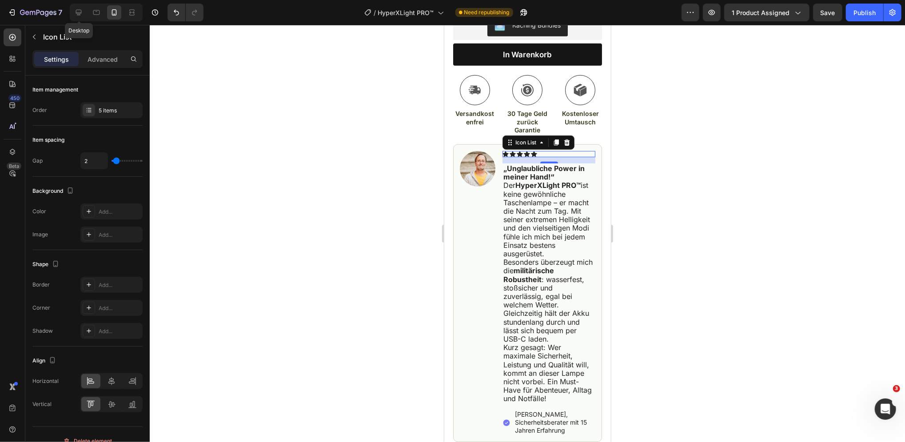
click at [76, 12] on icon at bounding box center [78, 12] width 9 height 9
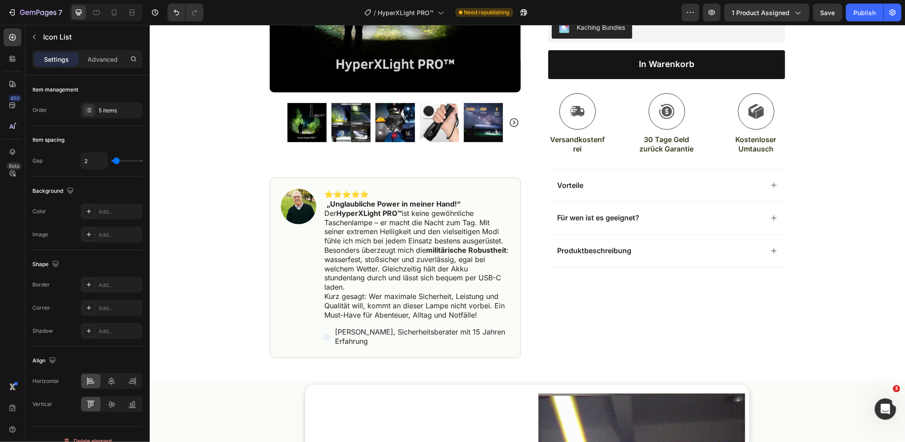
scroll to position [214, 0]
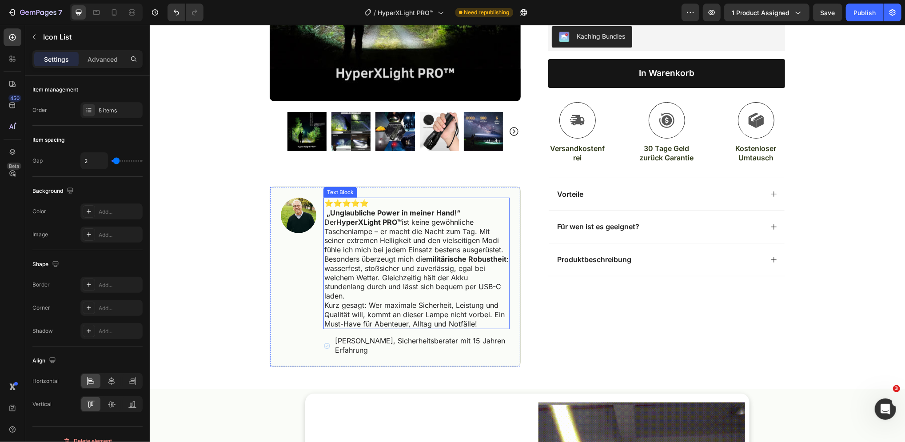
click at [341, 201] on p "⭐⭐⭐⭐⭐" at bounding box center [416, 202] width 184 height 9
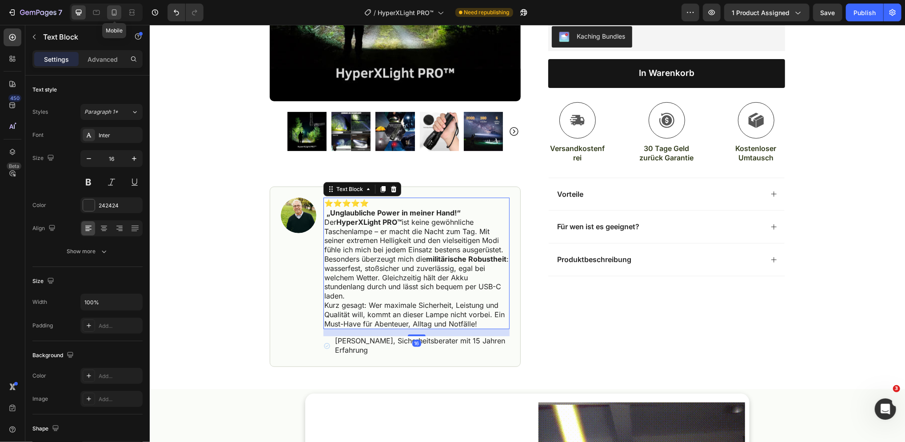
click at [115, 14] on icon at bounding box center [114, 12] width 9 height 9
type input "14"
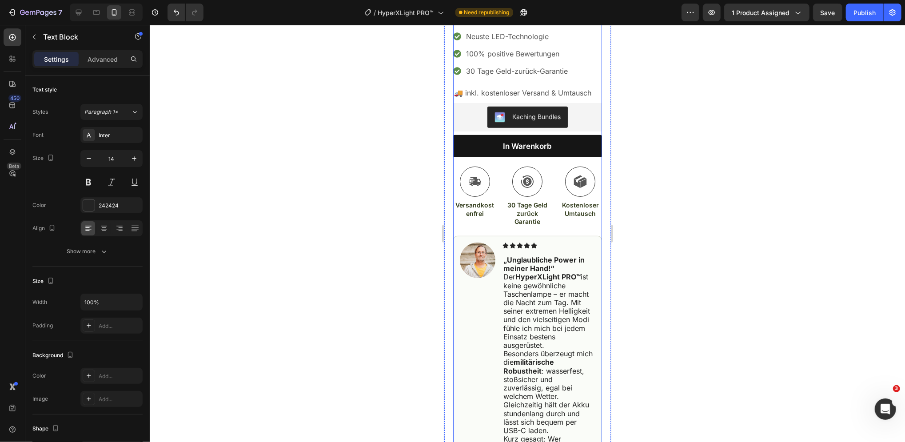
scroll to position [420, 0]
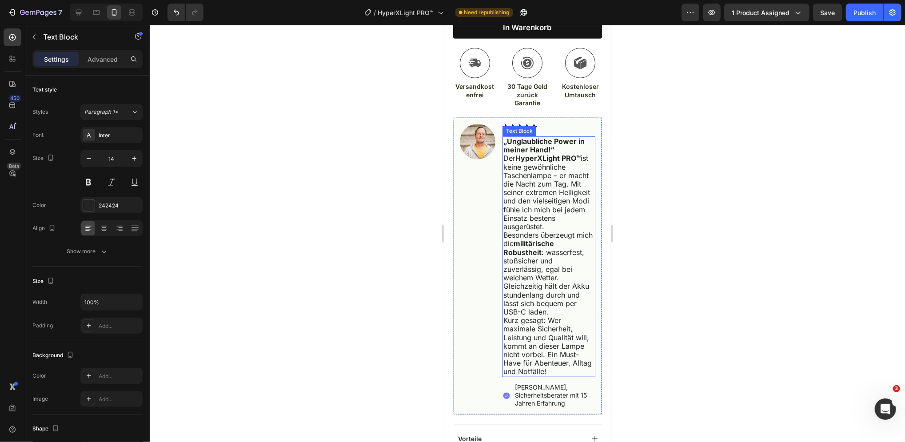
click at [503, 146] on strong "„Unglaubliche Power in meiner Hand!“" at bounding box center [543, 144] width 81 height 17
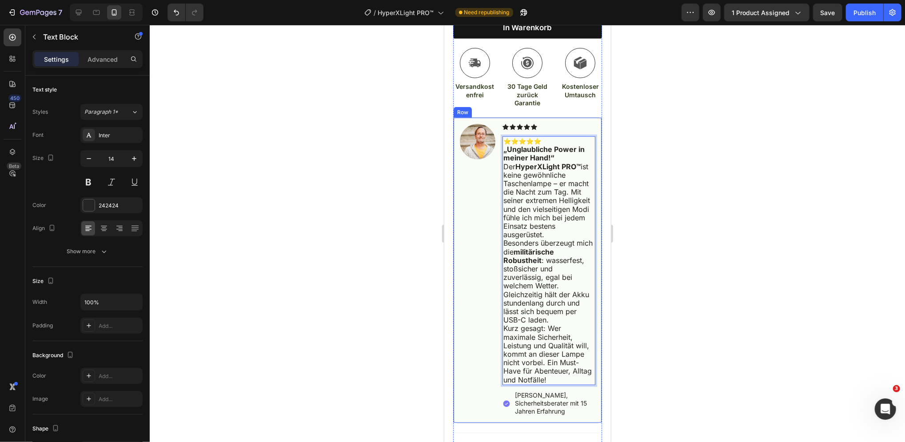
click at [525, 129] on icon at bounding box center [526, 126] width 6 height 6
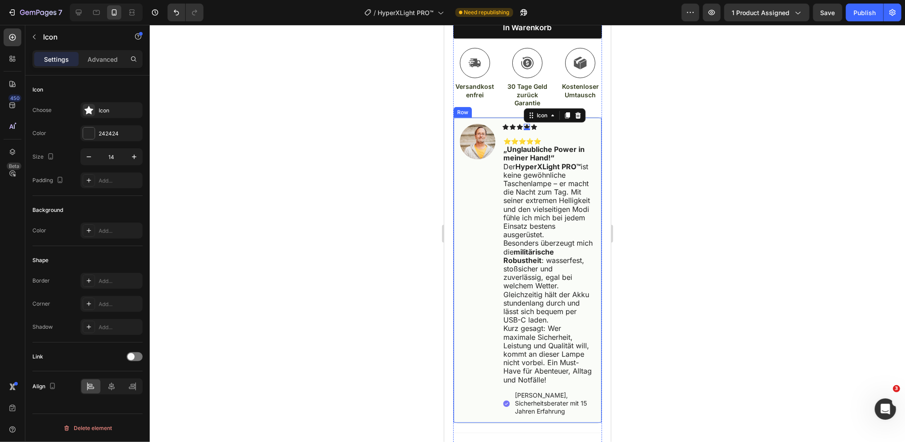
click at [576, 133] on div "Icon Icon Icon Icon 0 Icon Icon List ⭐⭐⭐⭐⭐ „Unglaubliche Power in meiner Hand!“…" at bounding box center [548, 269] width 93 height 293
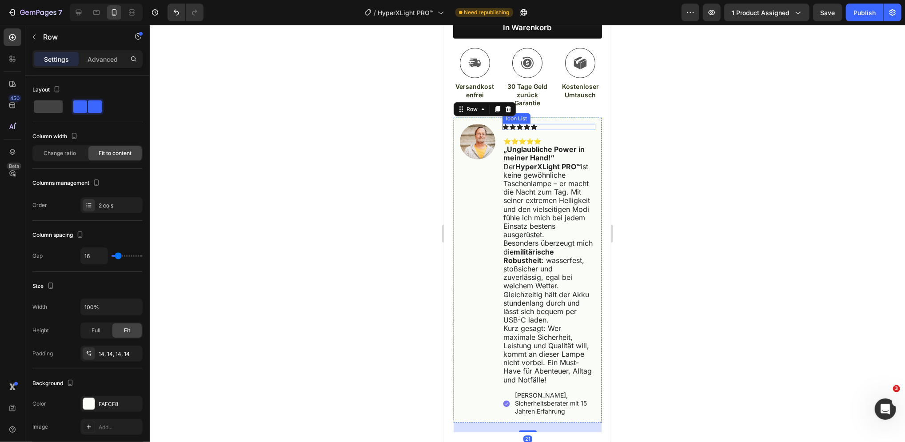
click at [566, 130] on div "Icon Icon Icon Icon Icon" at bounding box center [548, 126] width 93 height 6
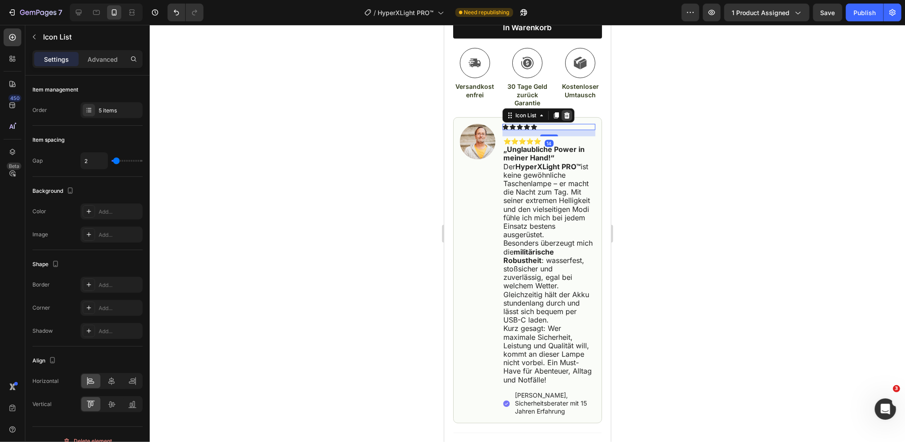
click at [567, 118] on icon at bounding box center [567, 115] width 6 height 6
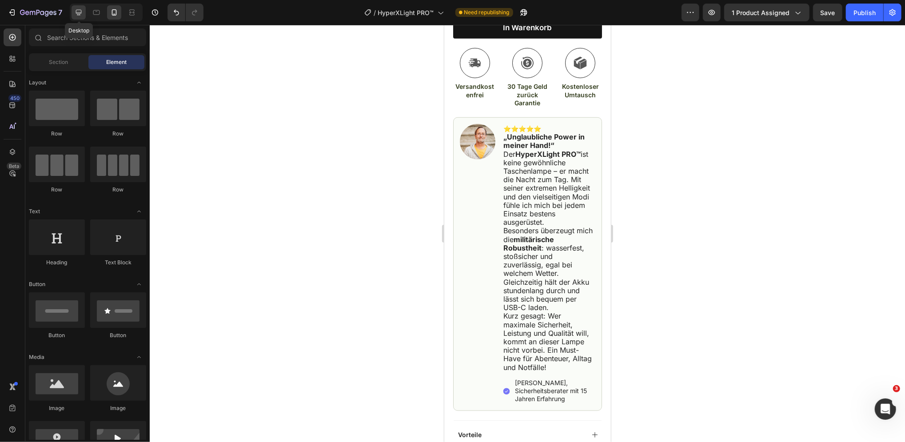
click at [80, 13] on icon at bounding box center [78, 12] width 9 height 9
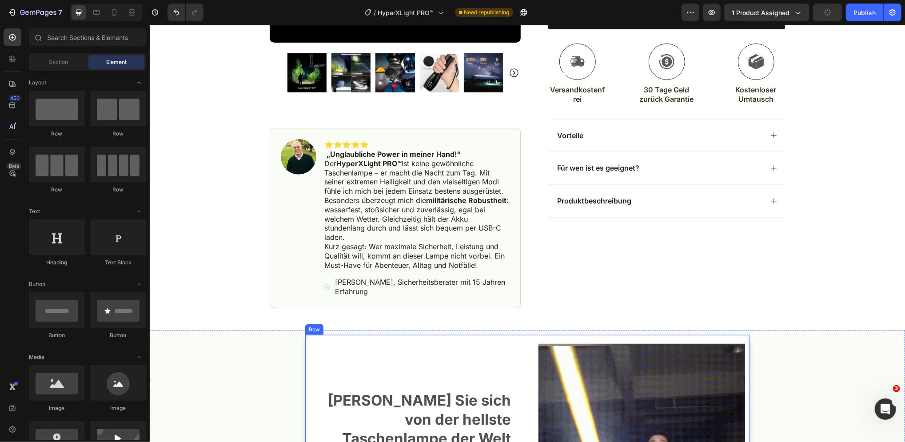
scroll to position [272, 0]
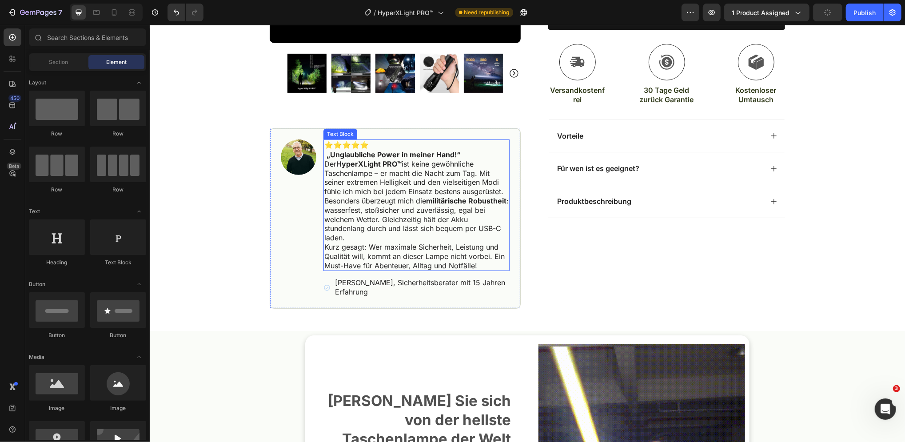
click at [436, 206] on span "Besonders überzeugt mich die militärische Robustheit : wasserfest, stoßsicher u…" at bounding box center [416, 219] width 184 height 46
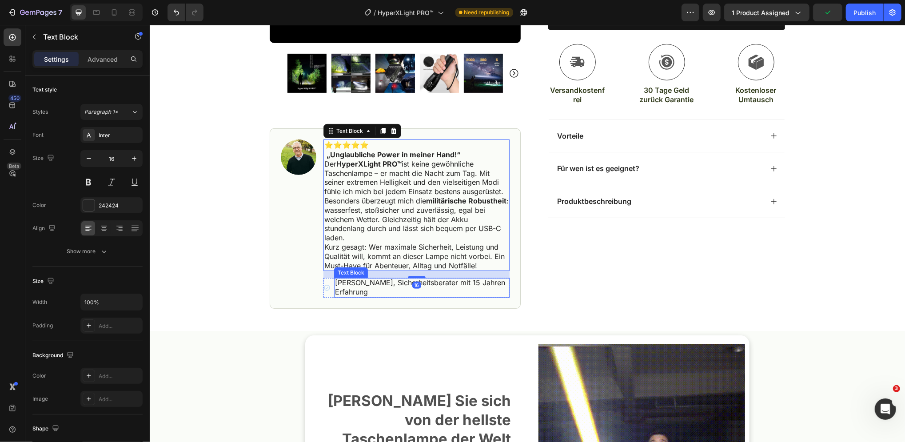
click at [350, 281] on span "[PERSON_NAME], Sicherheitsberater mit 15 Jahren Erfahrung" at bounding box center [420, 287] width 170 height 18
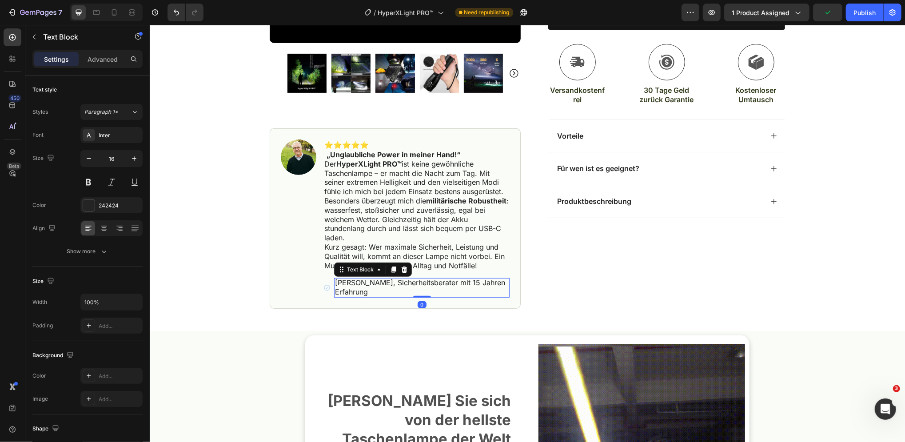
click at [357, 287] on span "[PERSON_NAME], Sicherheitsberater mit 15 Jahren Erfahrung" at bounding box center [420, 287] width 170 height 18
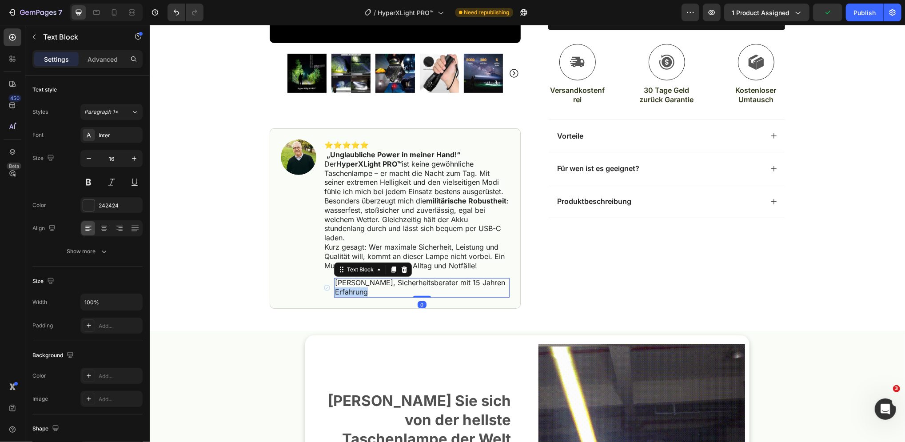
click at [357, 287] on span "[PERSON_NAME], Sicherheitsberater mit 15 Jahren Erfahrung" at bounding box center [420, 287] width 170 height 18
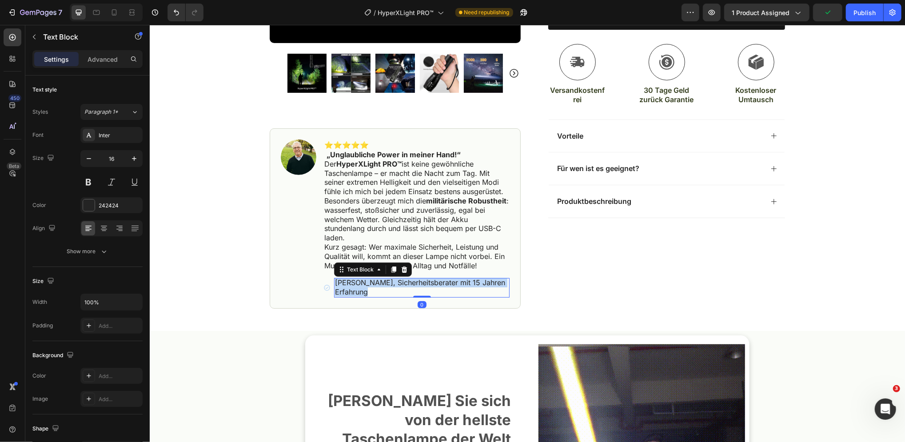
click at [357, 287] on span "[PERSON_NAME], Sicherheitsberater mit 15 Jahren Erfahrung" at bounding box center [420, 287] width 170 height 18
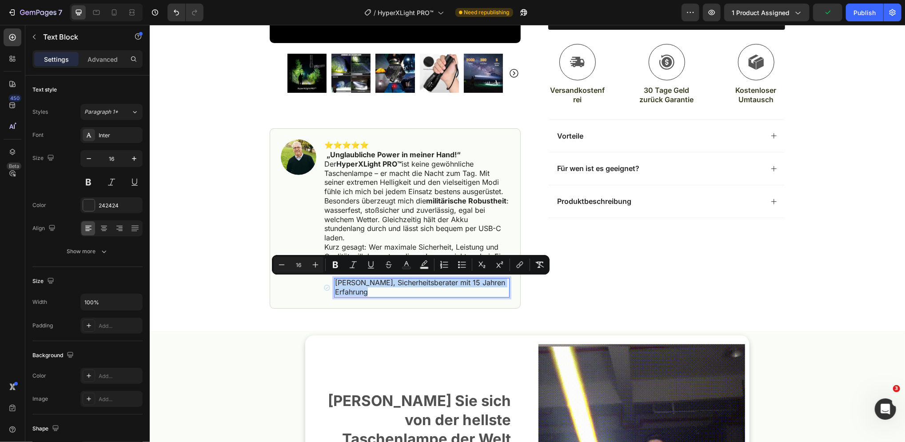
copy span "[PERSON_NAME], Sicherheitsberater mit 15 Jahren Erfahrung"
click at [116, 14] on icon at bounding box center [114, 12] width 9 height 9
type input "12"
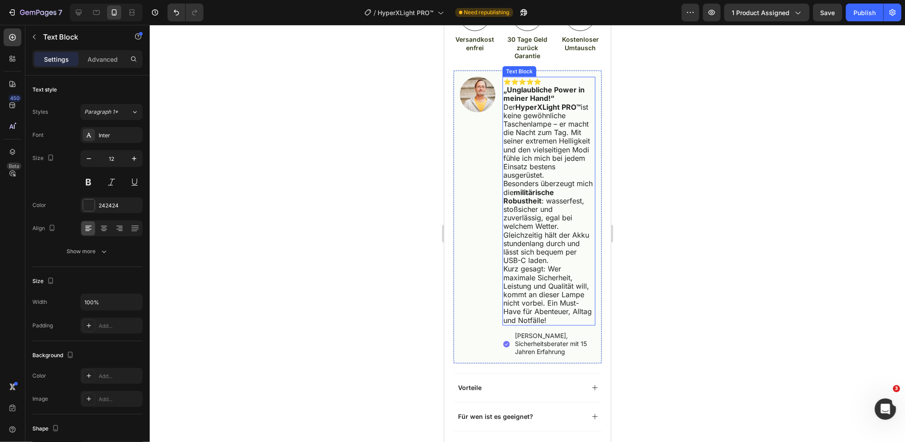
scroll to position [596, 0]
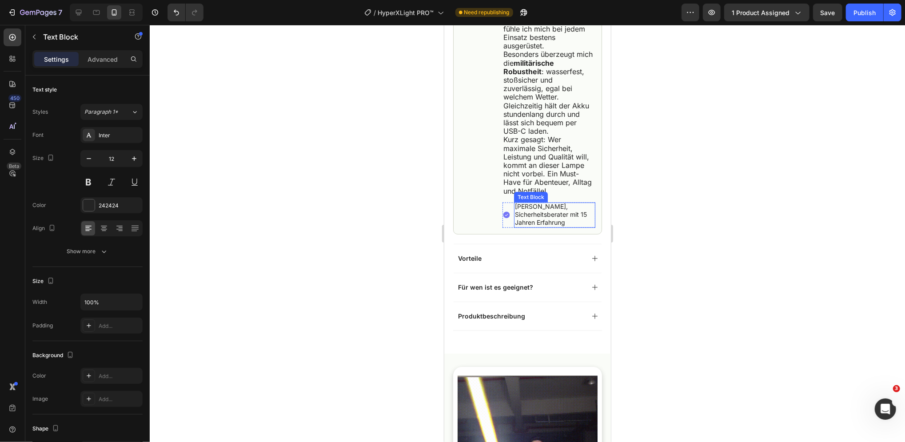
click at [540, 227] on p "[PERSON_NAME], Sicherheitsberater mit 15 Jahren Erfahrung" at bounding box center [554, 214] width 80 height 24
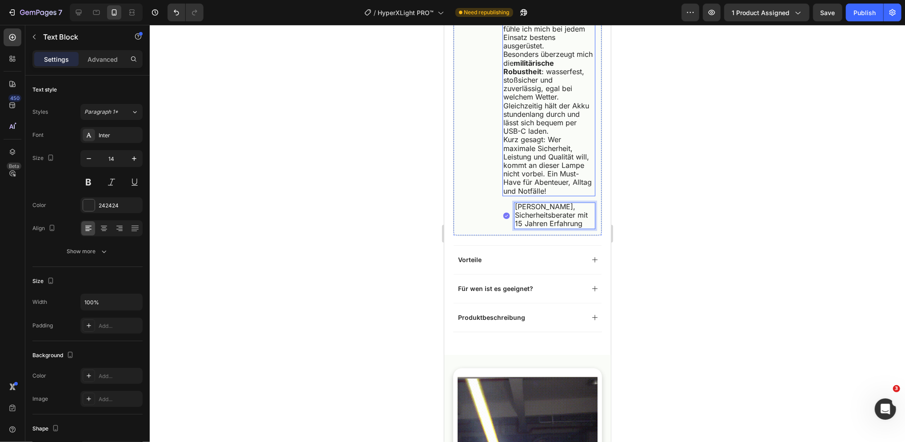
click at [538, 178] on span "Kurz gesagt: Wer maximale Sicherheit, Leistung und Qualität will, kommt an dies…" at bounding box center [547, 165] width 88 height 60
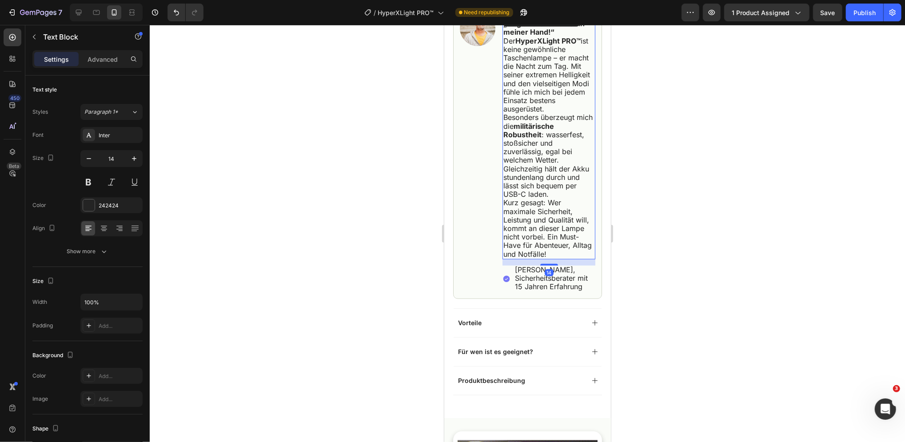
click at [538, 178] on div "⭐⭐⭐⭐⭐ „Unglaubliche Power in meiner Hand!“ Der HyperXLight PRO™ ist keine gewöh…" at bounding box center [548, 134] width 93 height 249
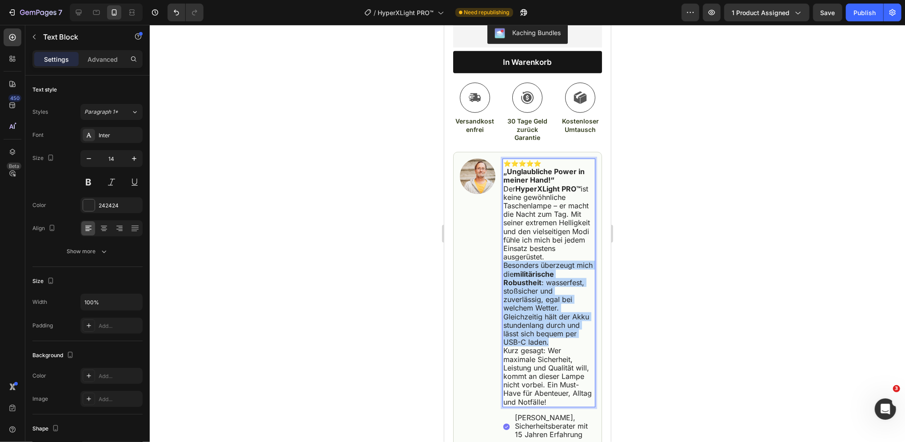
scroll to position [318, 0]
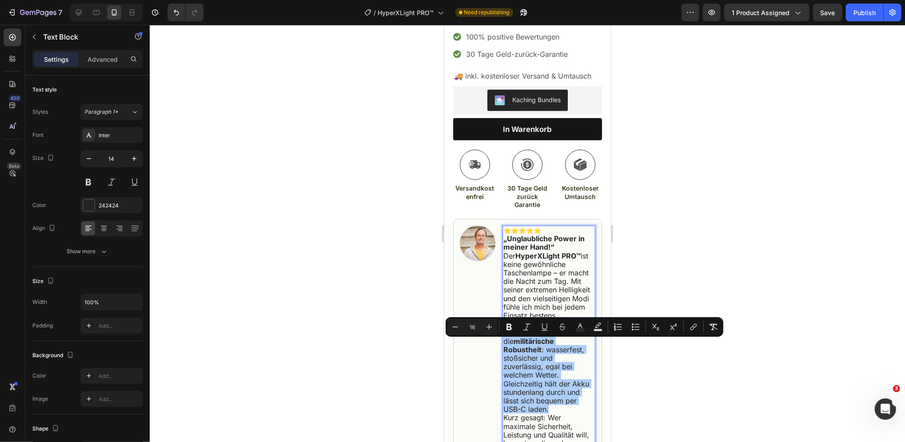
click at [724, 204] on div at bounding box center [527, 233] width 755 height 417
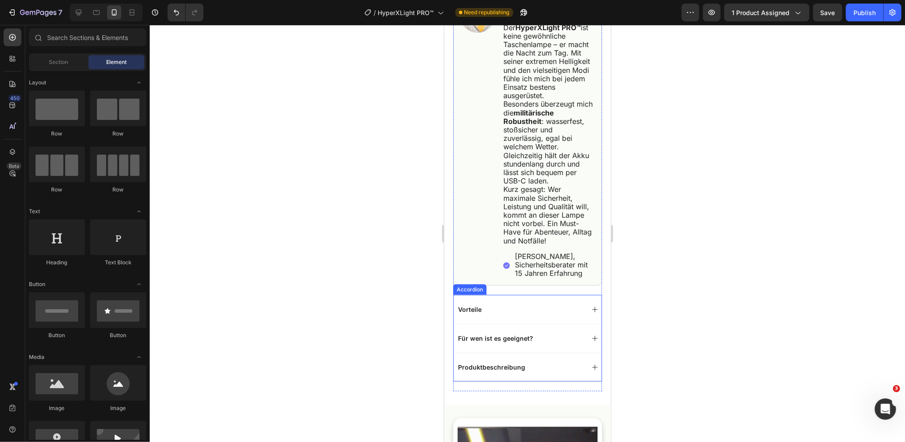
scroll to position [614, 0]
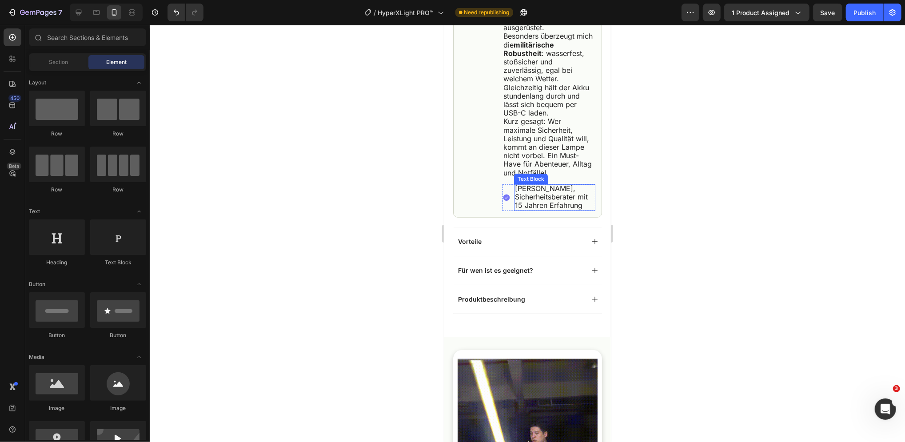
click at [534, 209] on span "[PERSON_NAME], Sicherheitsberater mit 15 Jahren Erfahrung" at bounding box center [550, 196] width 73 height 26
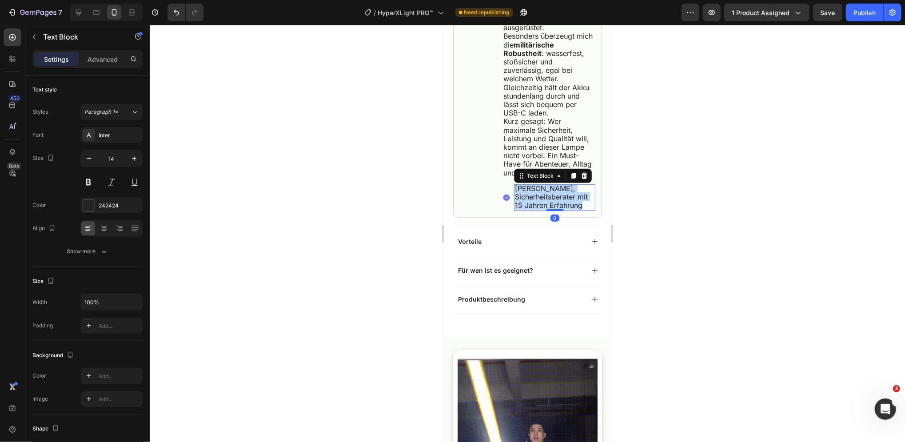
click at [534, 209] on span "[PERSON_NAME], Sicherheitsberater mit 15 Jahren Erfahrung" at bounding box center [550, 196] width 73 height 26
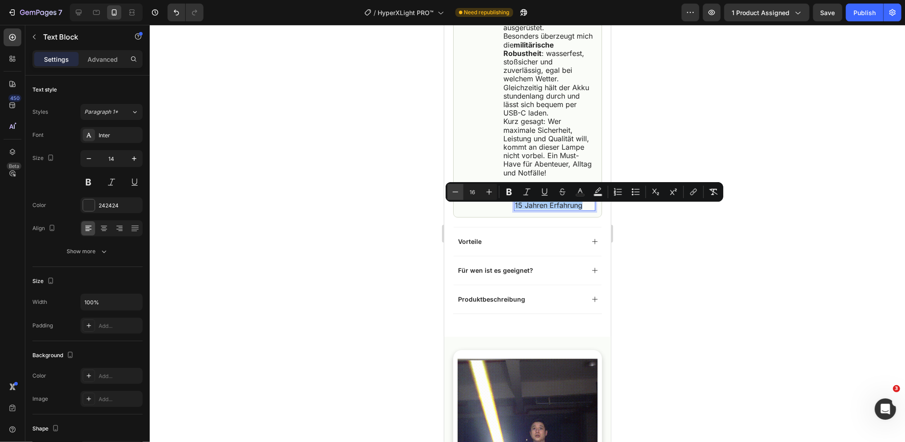
click at [454, 193] on icon "Editor contextual toolbar" at bounding box center [455, 191] width 9 height 9
type input "15"
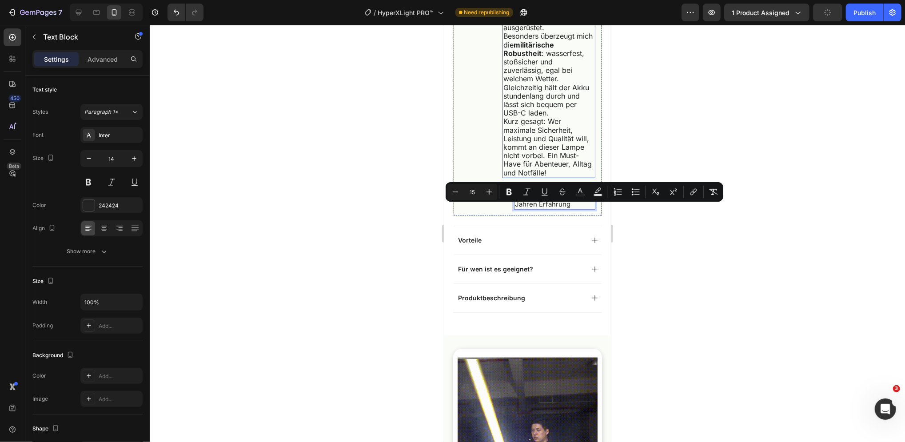
click at [548, 117] on span "Besonders überzeugt mich die militärische Robustheit : wasserfest, stoßsicher u…" at bounding box center [547, 74] width 89 height 86
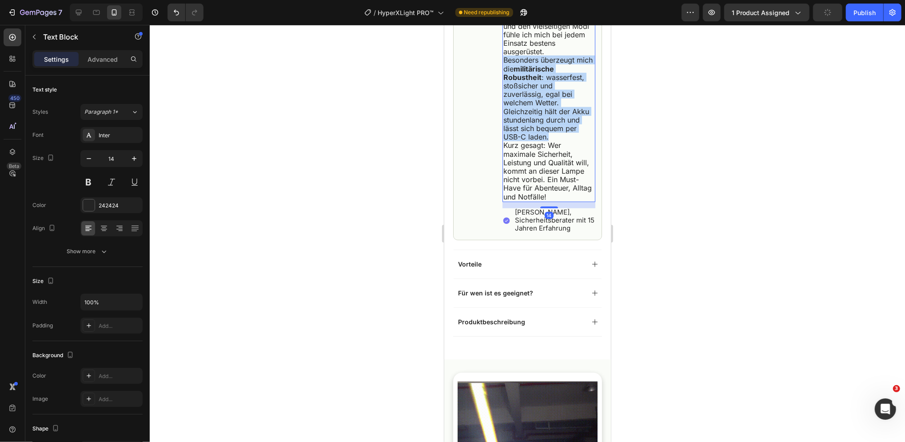
click at [548, 127] on span "Besonders überzeugt mich die militärische Robustheit : wasserfest, stoßsicher u…" at bounding box center [547, 98] width 89 height 86
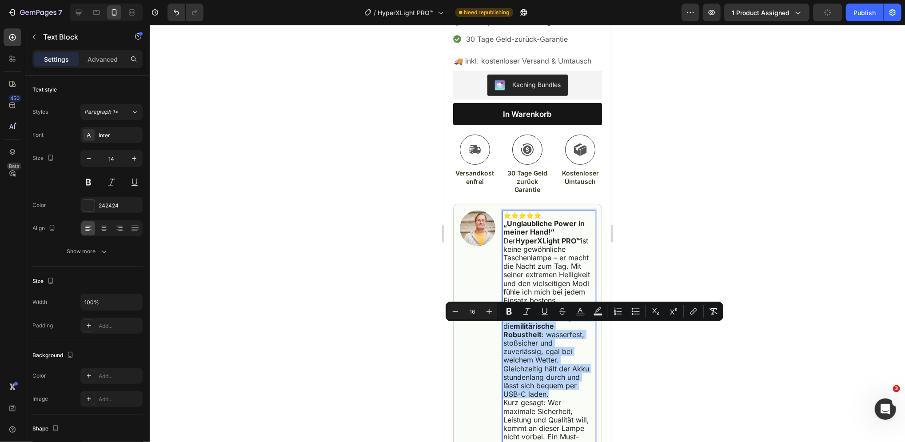
scroll to position [318, 0]
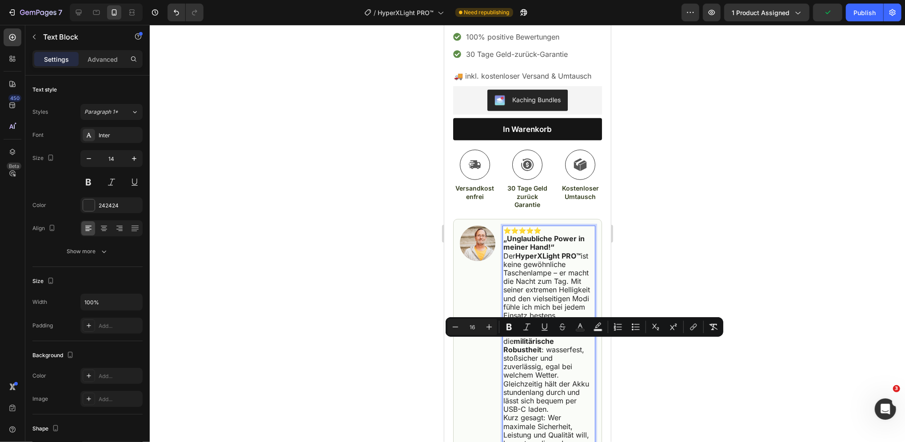
click at [526, 250] on strong "„Unglaubliche Power in meiner Hand!“" at bounding box center [543, 242] width 81 height 17
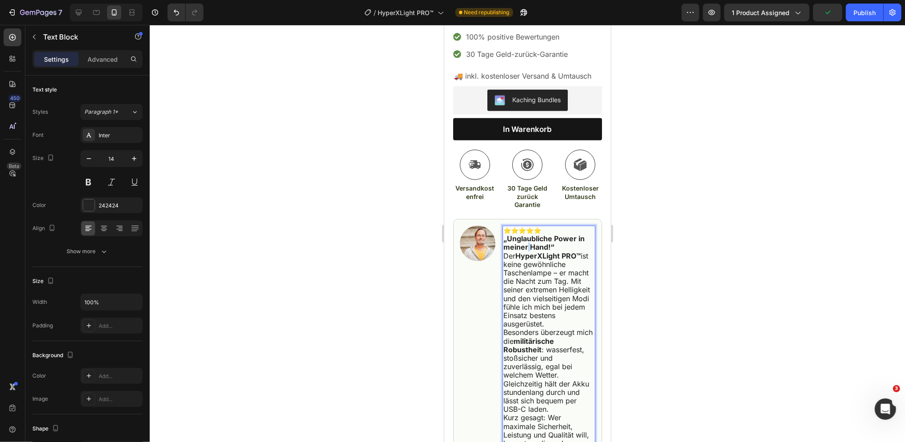
click at [526, 250] on strong "„Unglaubliche Power in meiner Hand!“" at bounding box center [543, 242] width 81 height 17
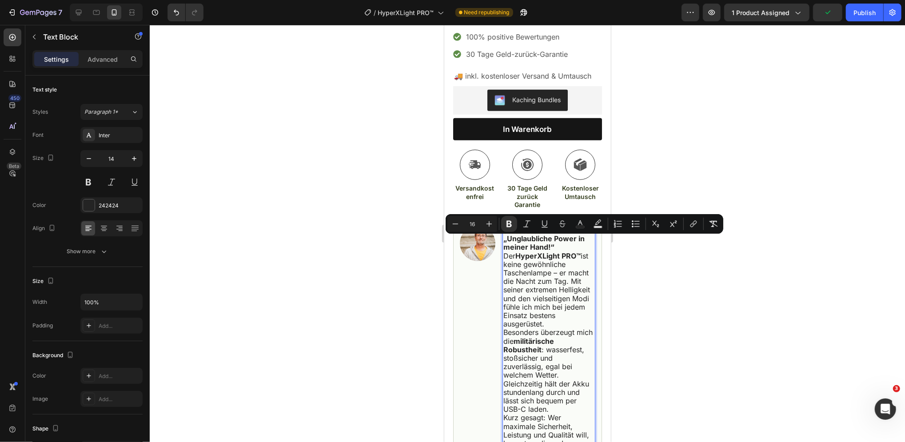
click at [542, 277] on span "Der HyperXLight PRO™ ist keine gewöhnliche Taschenlampe – er macht die Nacht zu…" at bounding box center [546, 289] width 87 height 77
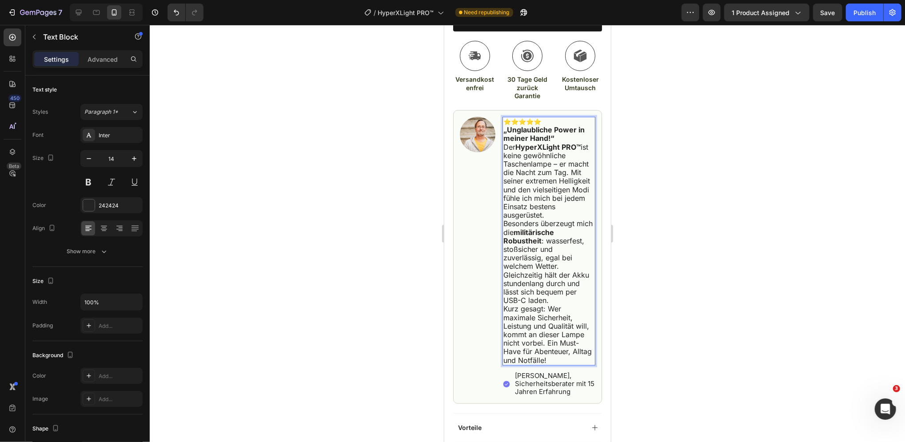
scroll to position [496, 0]
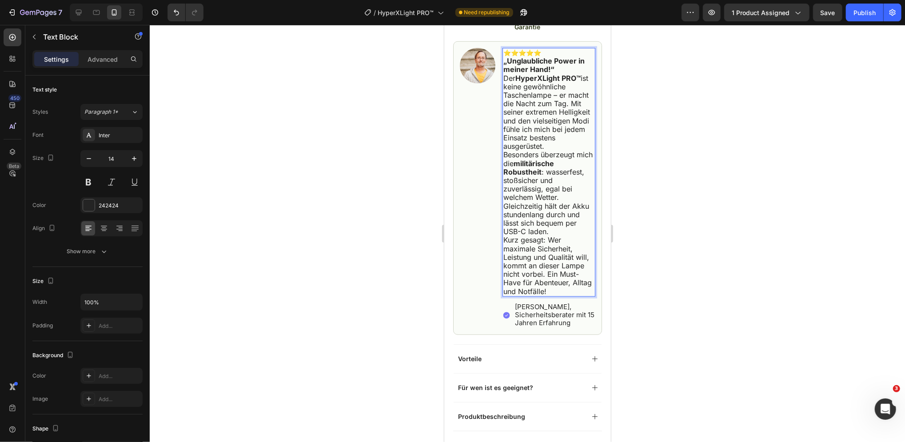
click at [553, 295] on p "Kurz gesagt: Wer maximale Sicherheit, Leistung und Qualität will, kommt an dies…" at bounding box center [548, 265] width 91 height 60
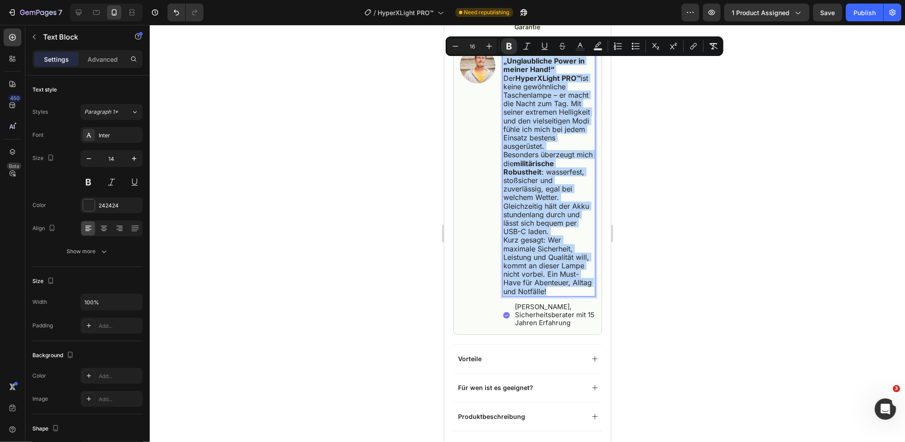
drag, startPoint x: 538, startPoint y: 314, endPoint x: 504, endPoint y: 64, distance: 252.9
click at [504, 64] on div "⭐⭐⭐⭐⭐ „Unglaubliche Power in meiner Hand!“ Der HyperXLight PRO™ ist keine gewöh…" at bounding box center [548, 172] width 93 height 249
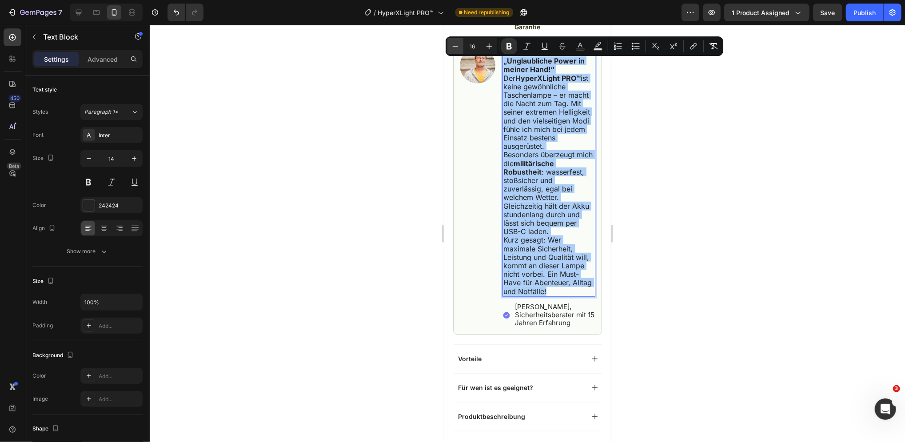
click at [455, 46] on icon "Editor contextual toolbar" at bounding box center [455, 46] width 9 height 9
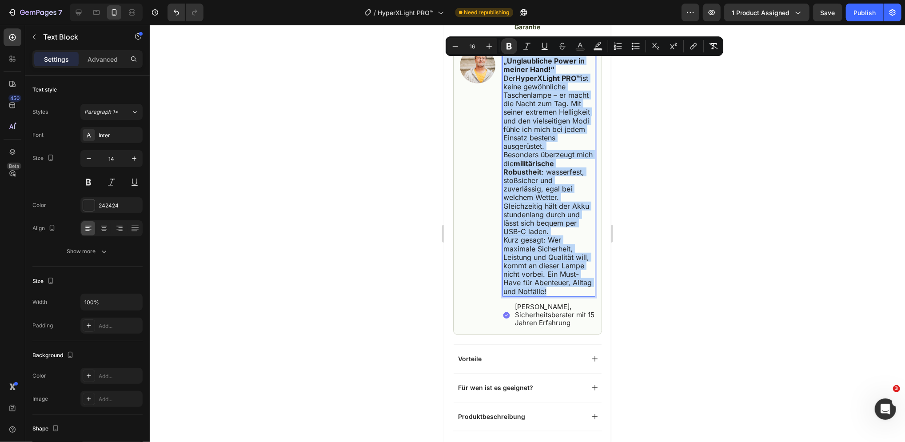
type input "15"
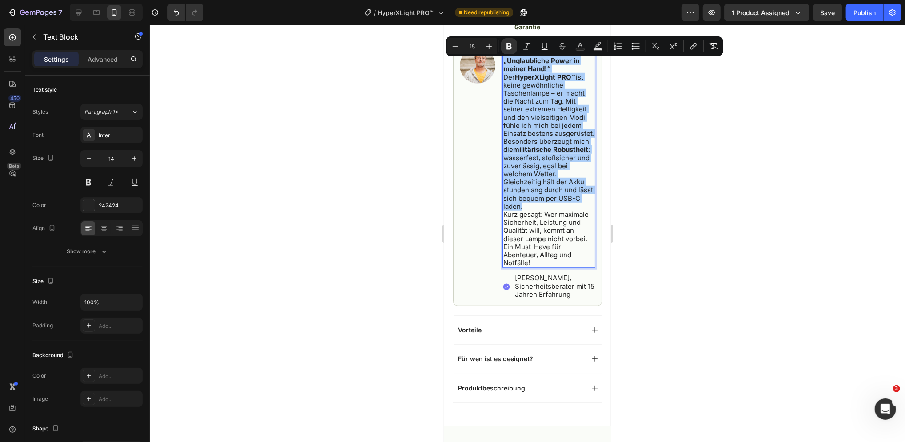
click at [655, 177] on div at bounding box center [527, 233] width 755 height 417
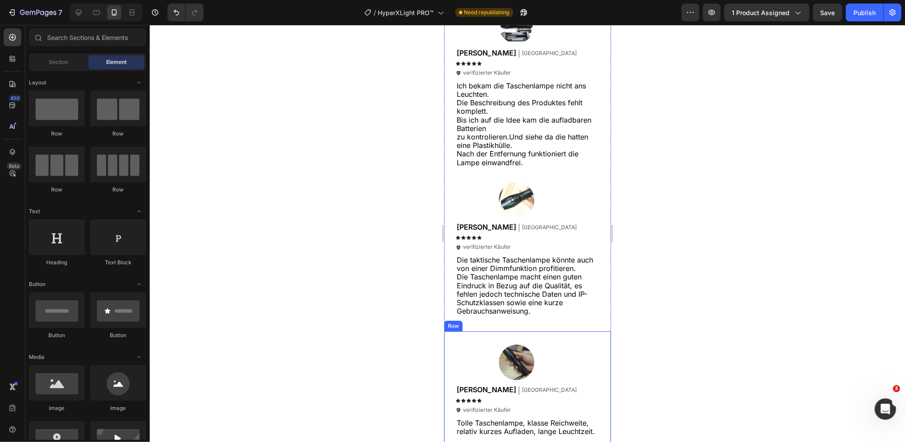
scroll to position [2687, 0]
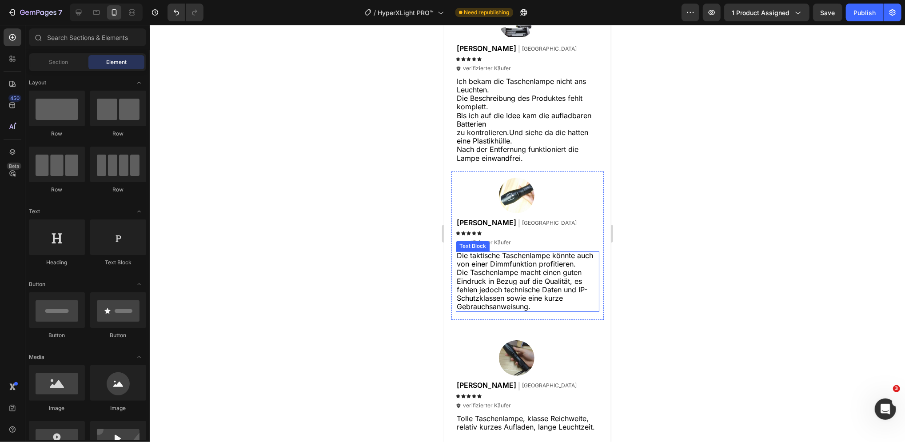
click at [506, 274] on span "Die Taschenlampe macht einen guten Eindruck in Bezug auf die Qualität, es fehle…" at bounding box center [521, 288] width 131 height 43
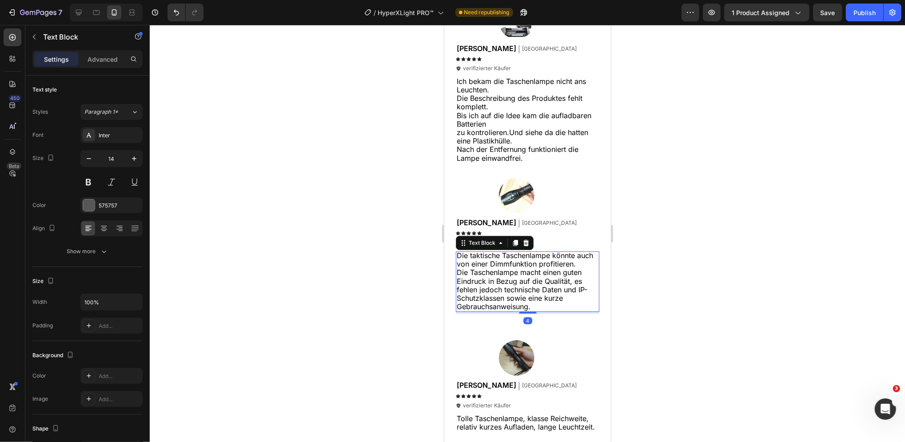
click at [506, 274] on span "Die Taschenlampe macht einen guten Eindruck in Bezug auf die Qualität, es fehle…" at bounding box center [521, 288] width 131 height 43
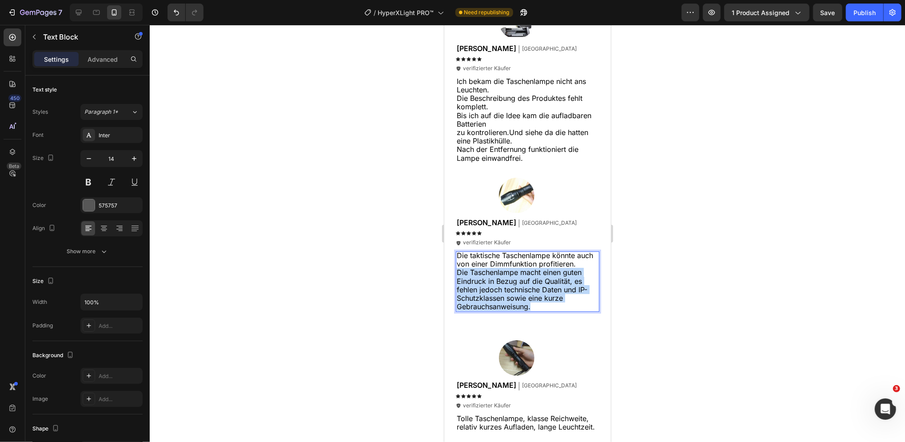
click at [506, 274] on span "Die Taschenlampe macht einen guten Eindruck in Bezug auf die Qualität, es fehle…" at bounding box center [521, 288] width 131 height 43
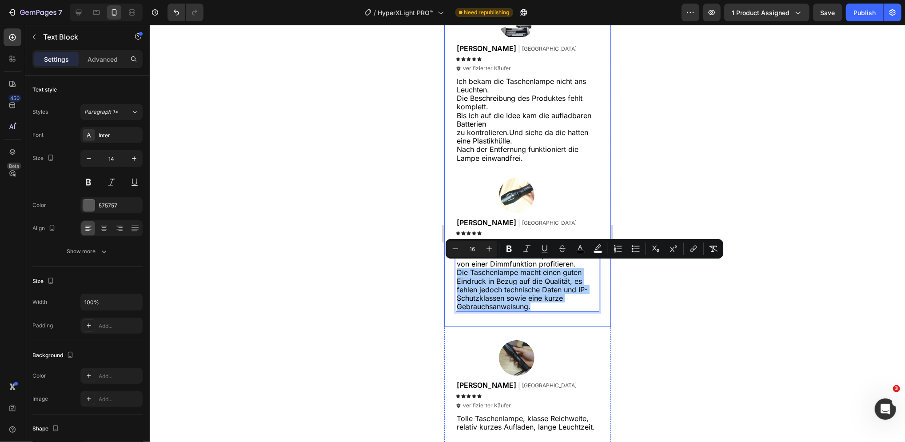
click at [662, 308] on div at bounding box center [527, 233] width 755 height 417
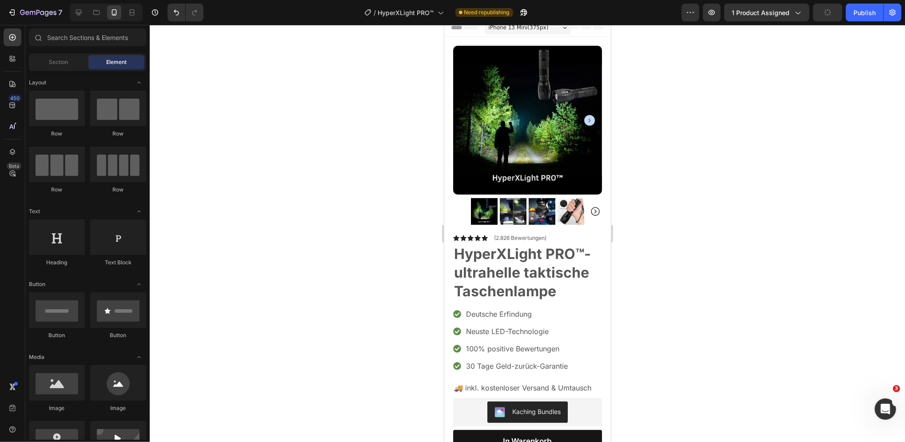
scroll to position [113, 0]
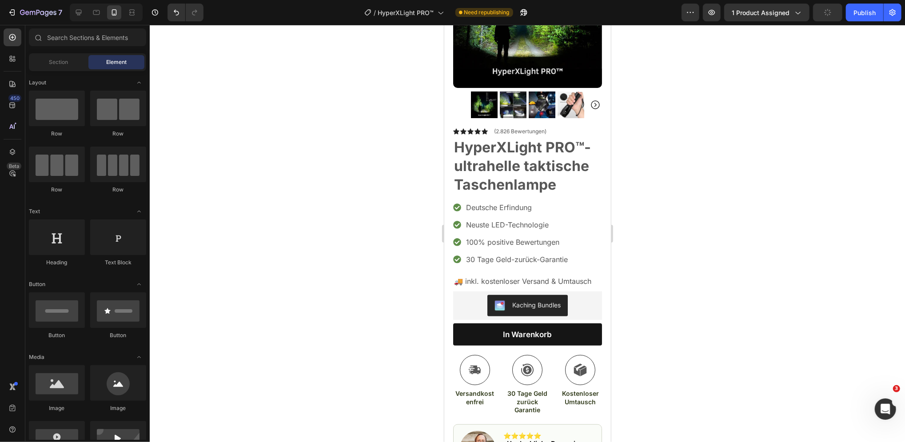
drag, startPoint x: 605, startPoint y: 365, endPoint x: 1064, endPoint y: 104, distance: 527.3
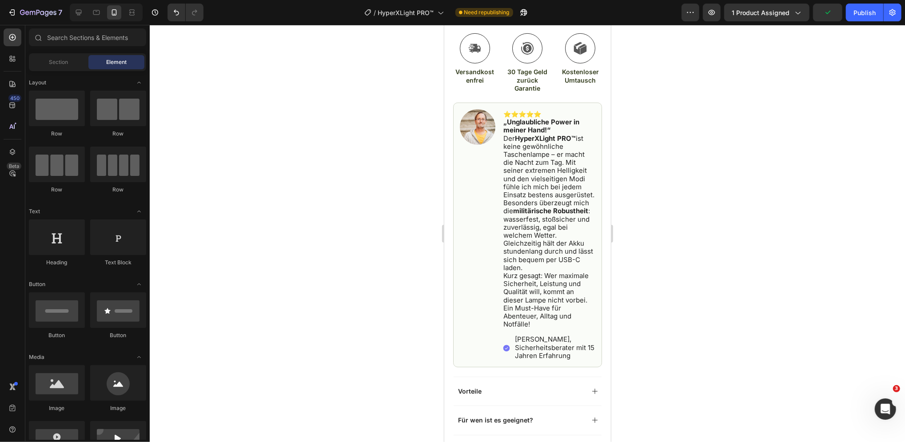
scroll to position [443, 0]
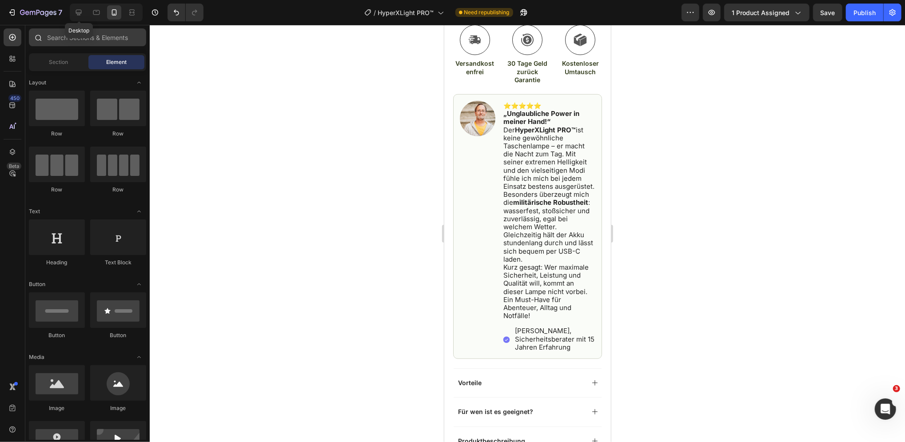
click at [74, 12] on icon at bounding box center [78, 12] width 9 height 9
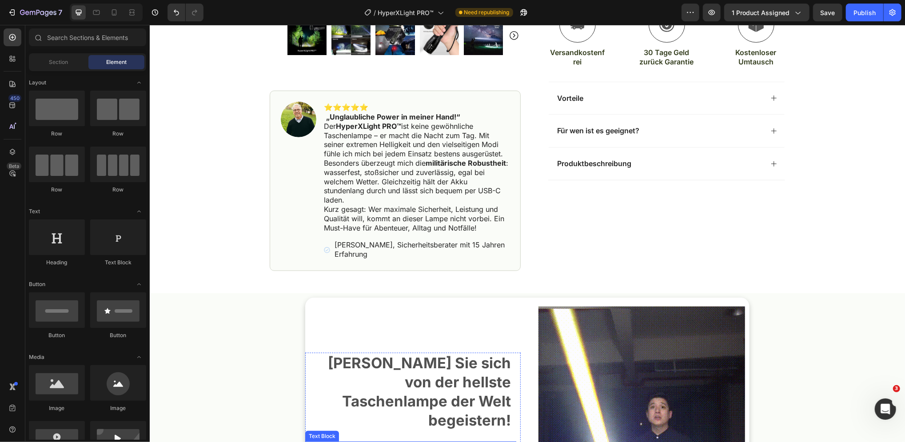
scroll to position [187, 0]
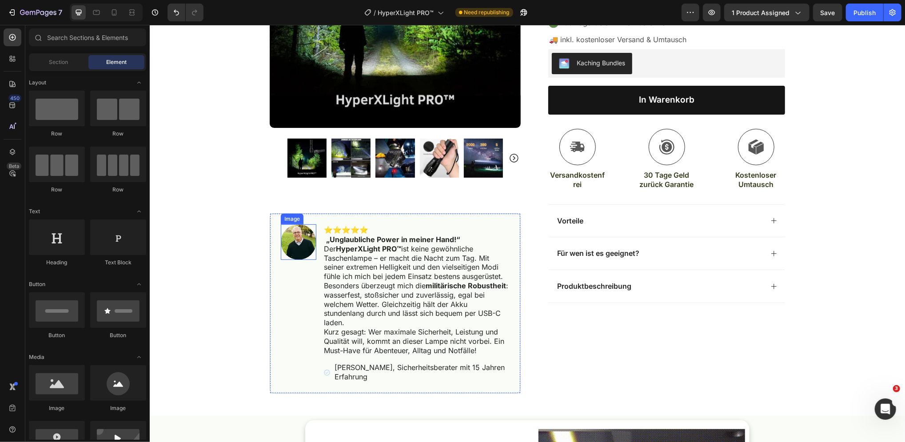
click at [286, 241] on img at bounding box center [298, 242] width 36 height 36
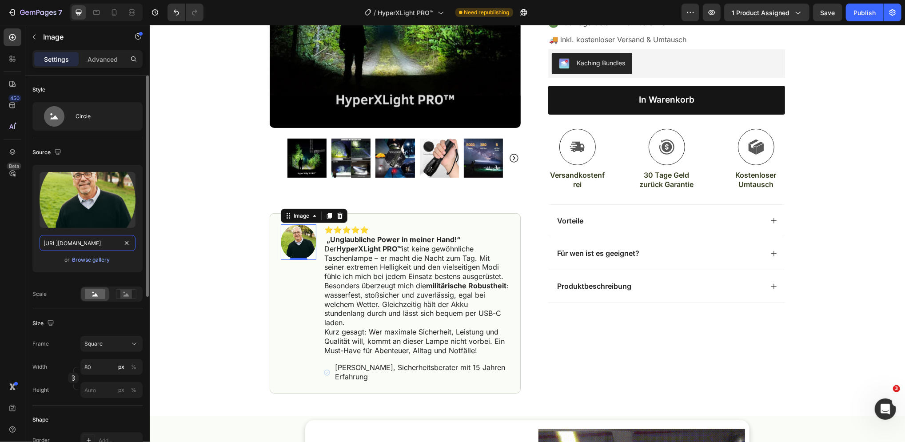
click at [85, 245] on input "https://cdn.shopify.com/s/files/1/0716/7151/3257/files/gempages_578863101407920…" at bounding box center [88, 243] width 96 height 16
click at [114, 15] on icon at bounding box center [114, 12] width 5 height 6
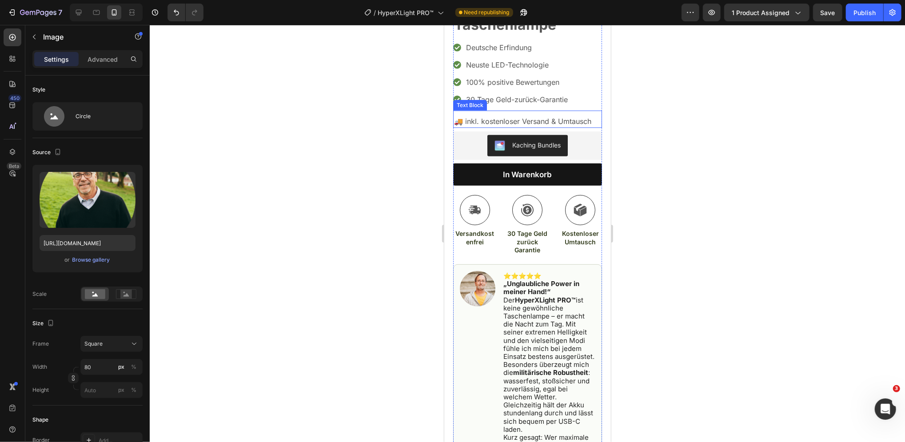
scroll to position [334, 0]
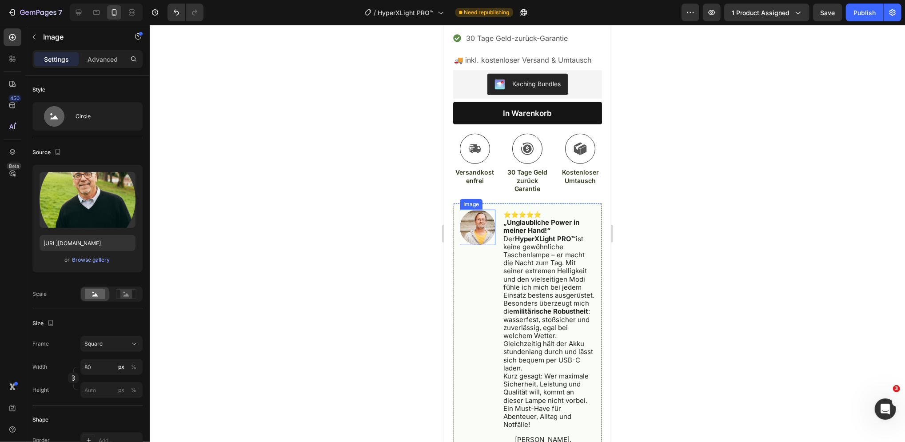
click at [470, 228] on img at bounding box center [477, 227] width 36 height 36
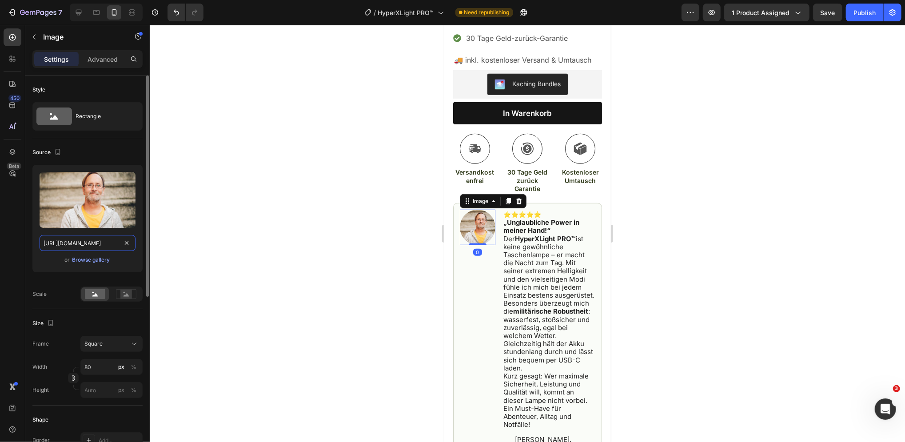
click at [81, 237] on input "https://cdn.shopify.com/s/files/1/0716/7151/3257/files/gempages_578863101407920…" at bounding box center [88, 243] width 96 height 16
paste input "f8753dd9-9d9f-4c28-b7ff-ad0bcaf8a0ef"
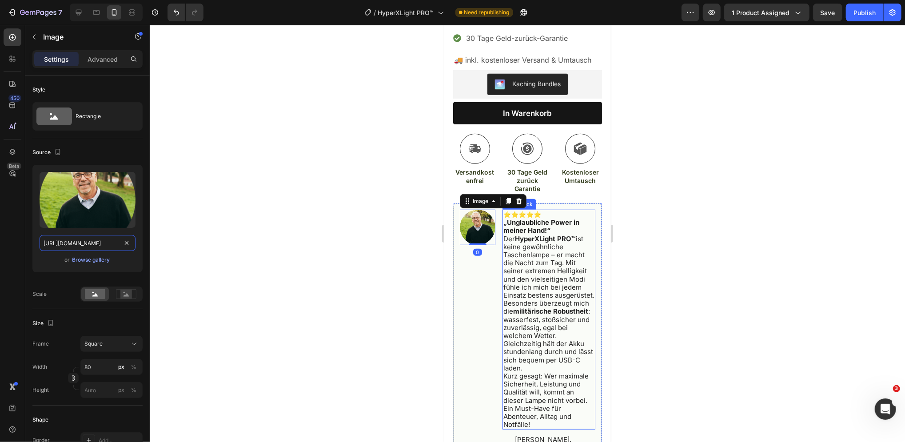
scroll to position [0, 265]
type input "https://cdn.shopify.com/s/files/1/0716/7151/3257/files/gempages_578863101407920…"
click at [671, 246] on div at bounding box center [527, 233] width 755 height 417
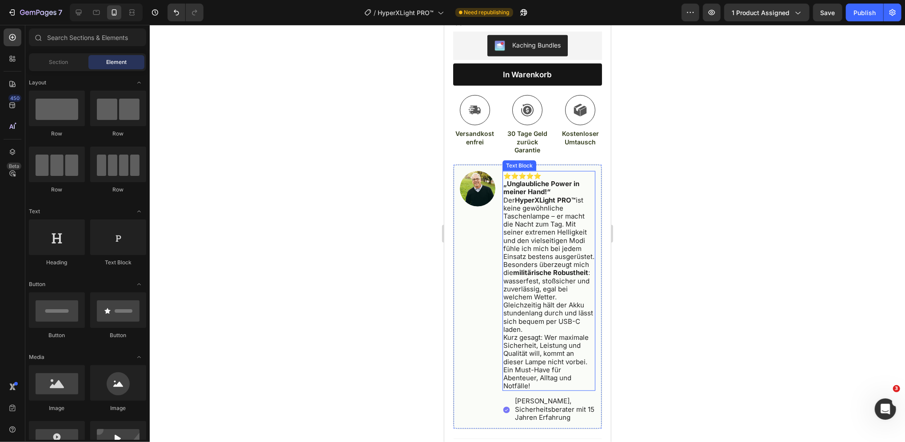
scroll to position [452, 0]
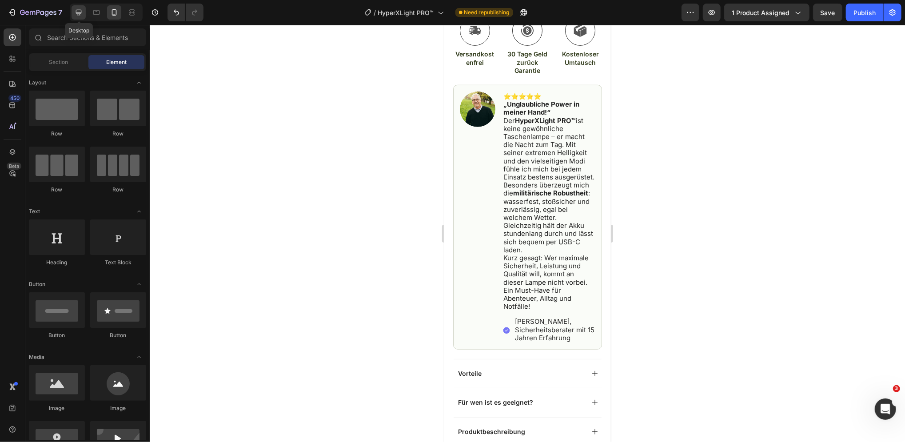
click at [74, 14] on icon at bounding box center [78, 12] width 9 height 9
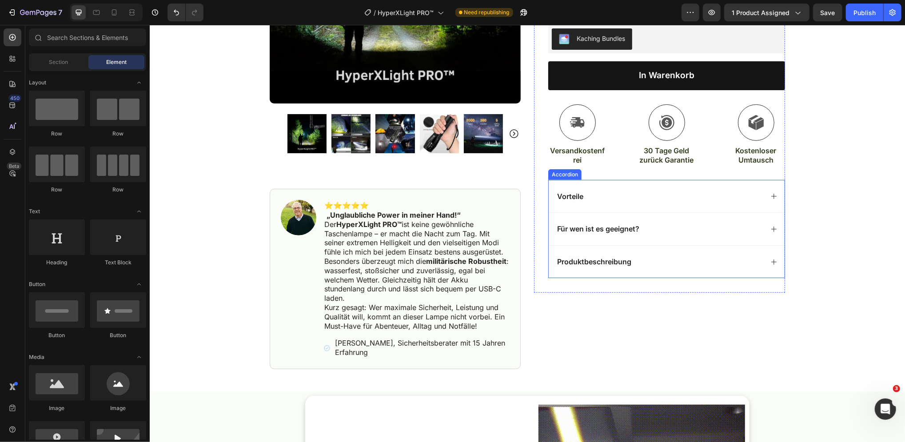
scroll to position [186, 0]
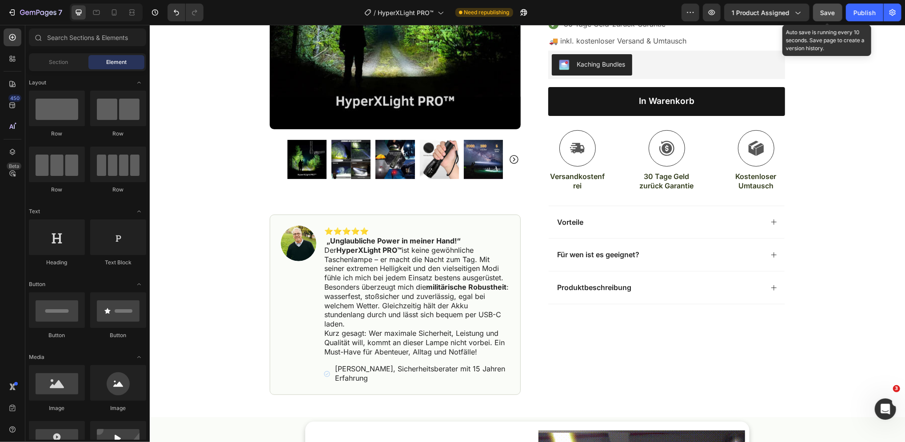
click at [832, 9] on span "Save" at bounding box center [828, 13] width 15 height 8
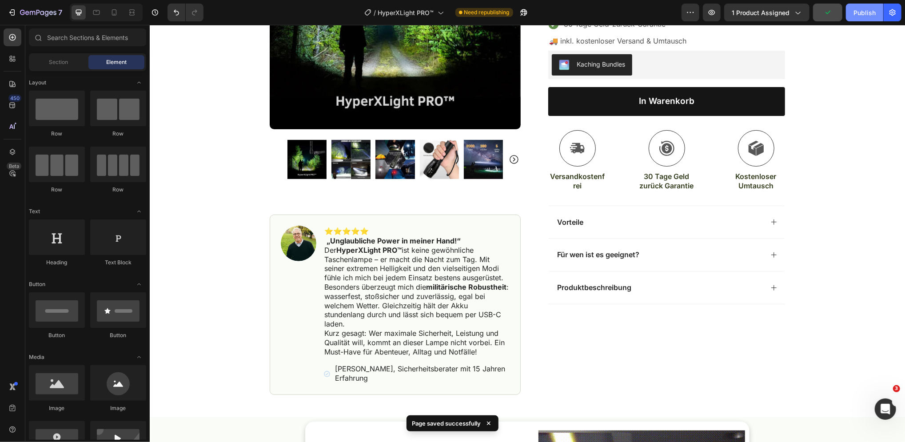
click at [868, 8] on div "Publish" at bounding box center [864, 12] width 22 height 9
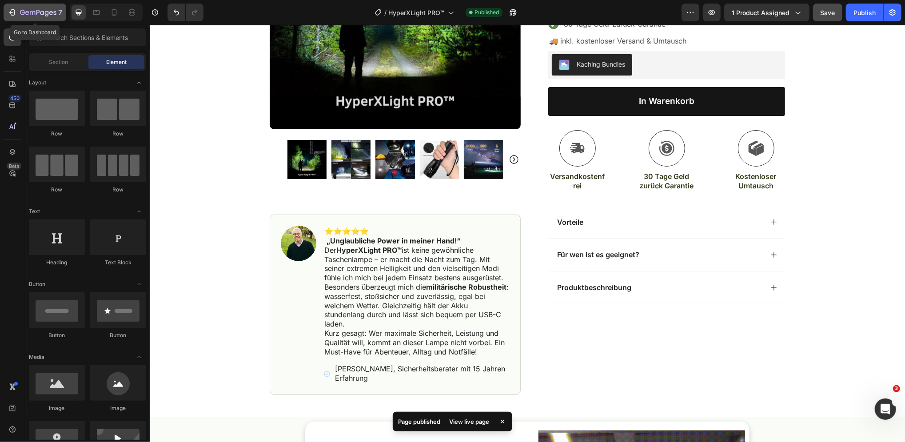
click at [40, 11] on icon "button" at bounding box center [38, 13] width 36 height 8
